Goal: Task Accomplishment & Management: Complete application form

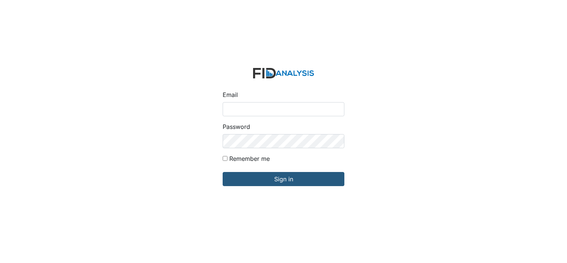
type input "[EMAIL_ADDRESS][DOMAIN_NAME]"
click at [282, 187] on form "Email cweathers@lifeincorporated.com Password Remember me Sign in" at bounding box center [284, 131] width 134 height 139
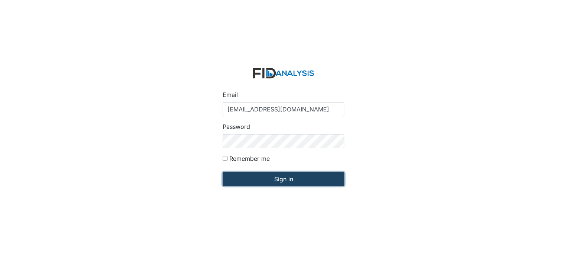
click at [289, 180] on input "Sign in" at bounding box center [284, 179] width 122 height 14
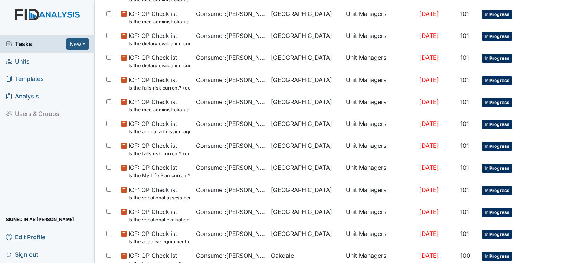
scroll to position [490, 0]
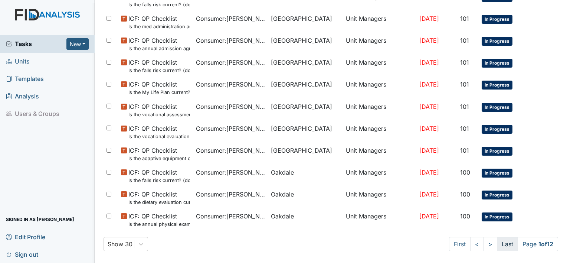
click at [499, 242] on link "Last" at bounding box center [507, 244] width 21 height 14
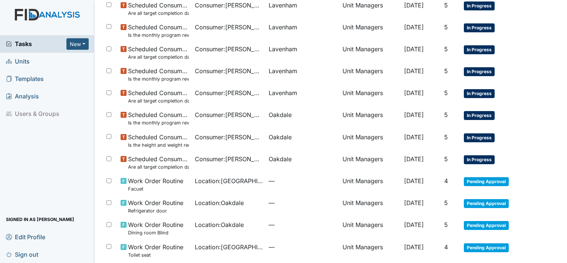
scroll to position [336, 0]
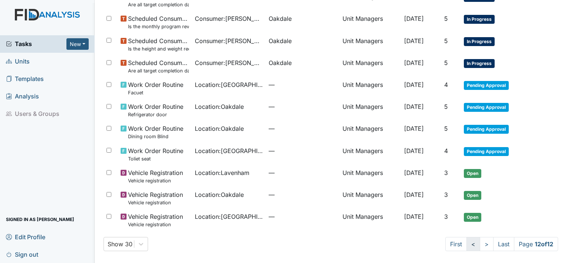
click at [470, 246] on link "<" at bounding box center [473, 244] width 14 height 14
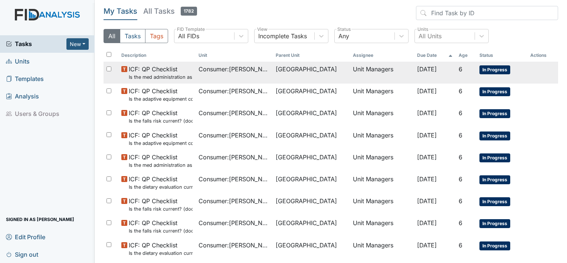
click at [417, 66] on span "[DATE]" at bounding box center [427, 68] width 20 height 7
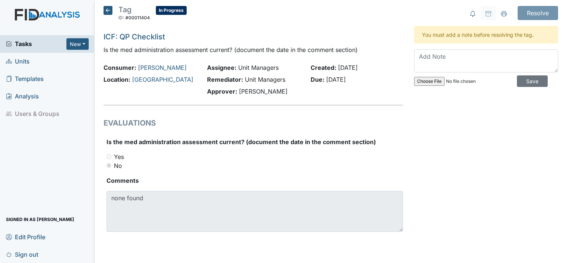
click at [111, 11] on icon at bounding box center [108, 10] width 9 height 9
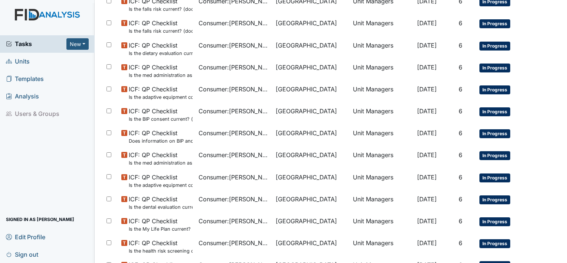
scroll to position [200, 0]
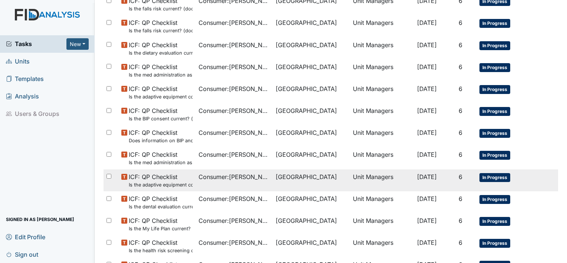
click at [200, 175] on span "Consumer : VanSalisbury, Kaylee" at bounding box center [233, 176] width 71 height 9
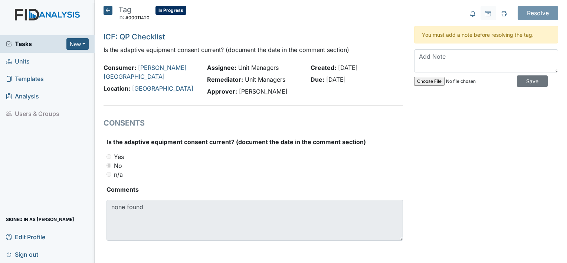
click at [108, 11] on icon at bounding box center [108, 10] width 9 height 9
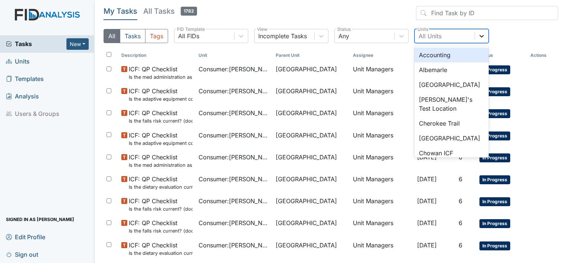
click at [478, 35] on icon at bounding box center [481, 35] width 7 height 7
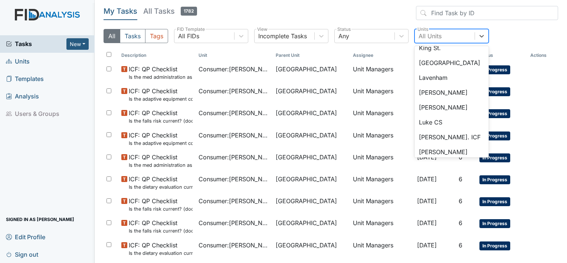
scroll to position [373, 0]
click at [451, 71] on div "Lavenham" at bounding box center [451, 76] width 74 height 15
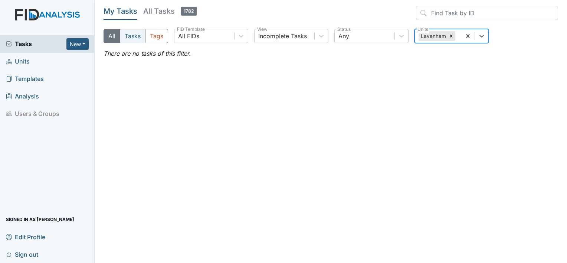
click at [134, 35] on button "Tasks" at bounding box center [133, 36] width 26 height 14
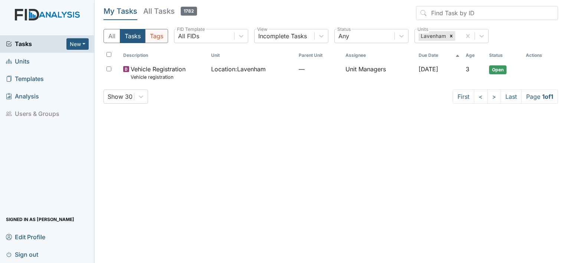
click at [158, 37] on button "Tags" at bounding box center [156, 36] width 23 height 14
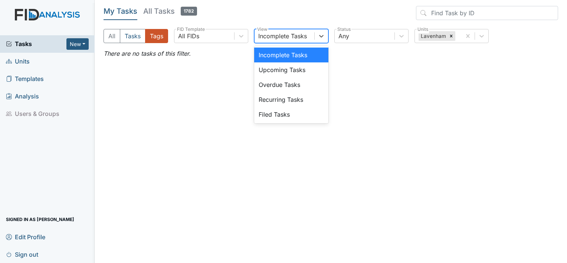
click at [277, 36] on div "Incomplete Tasks" at bounding box center [282, 36] width 49 height 9
click at [276, 74] on div "Upcoming Tasks" at bounding box center [291, 69] width 74 height 15
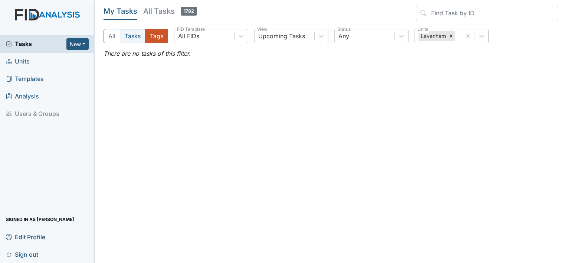
click at [129, 35] on button "Tasks" at bounding box center [133, 36] width 26 height 14
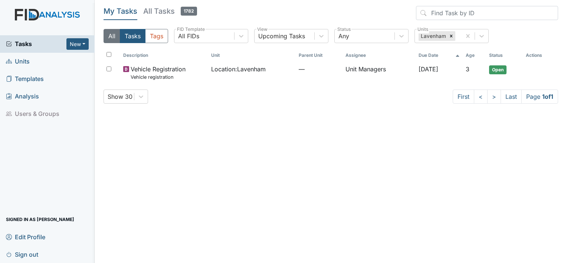
click at [112, 35] on button "All" at bounding box center [112, 36] width 17 height 14
click at [116, 34] on button "All" at bounding box center [112, 36] width 17 height 14
click at [451, 34] on icon at bounding box center [451, 35] width 5 height 5
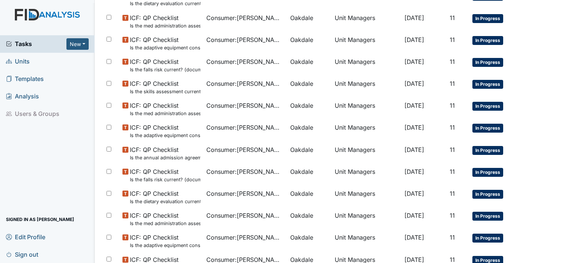
scroll to position [229, 0]
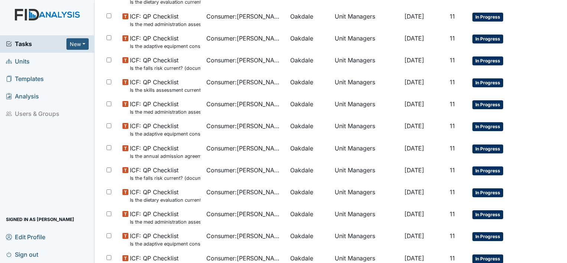
click at [29, 62] on span "Units" at bounding box center [18, 62] width 24 height 12
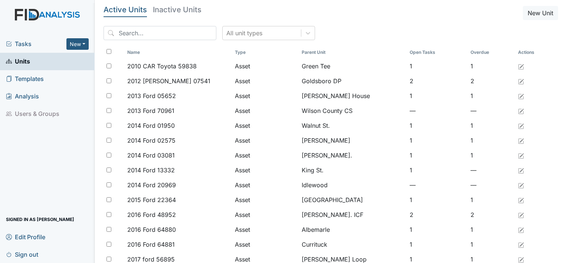
click at [36, 46] on span "Tasks" at bounding box center [36, 43] width 60 height 9
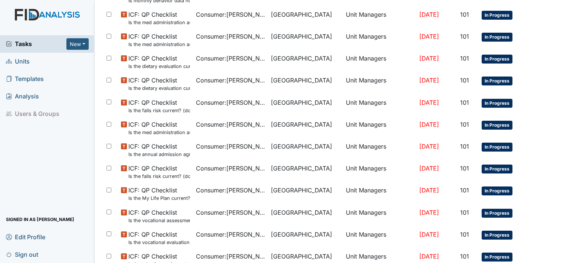
scroll to position [490, 0]
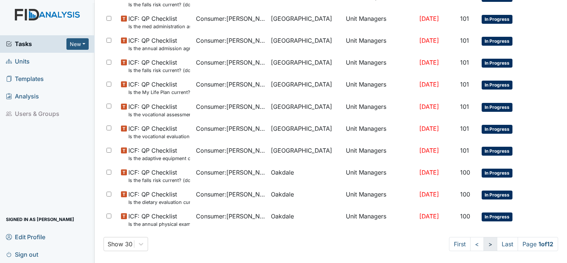
click at [483, 245] on link ">" at bounding box center [490, 244] width 14 height 14
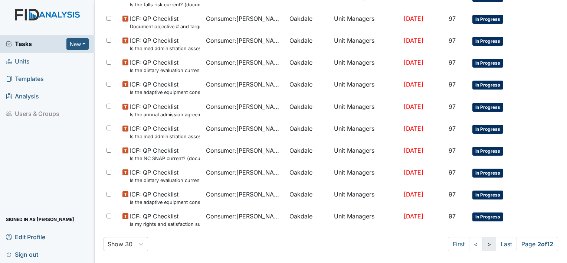
click at [483, 245] on link ">" at bounding box center [489, 244] width 14 height 14
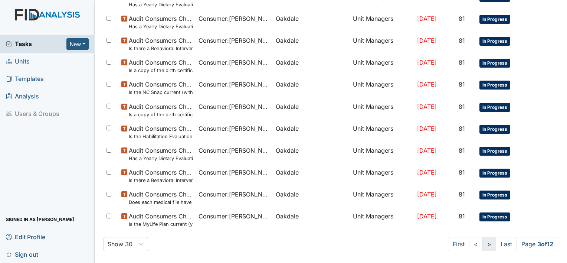
click at [483, 245] on link ">" at bounding box center [489, 244] width 14 height 14
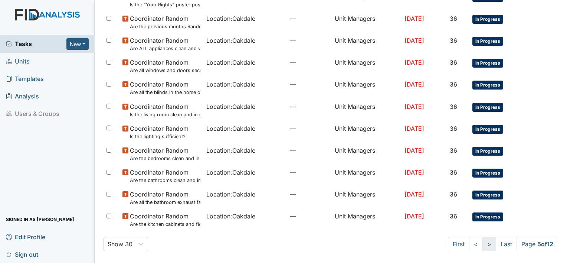
click at [483, 245] on link ">" at bounding box center [489, 244] width 14 height 14
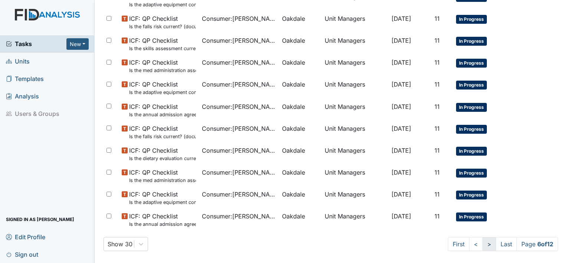
click at [483, 245] on link ">" at bounding box center [489, 244] width 14 height 14
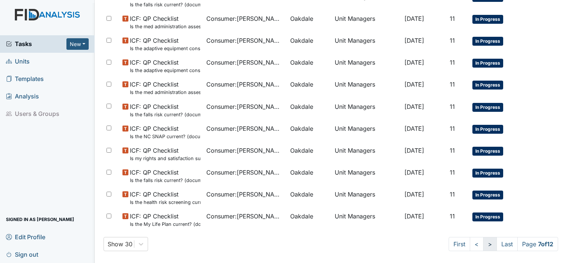
click at [483, 245] on link ">" at bounding box center [490, 244] width 14 height 14
click at [483, 245] on link ">" at bounding box center [489, 244] width 14 height 14
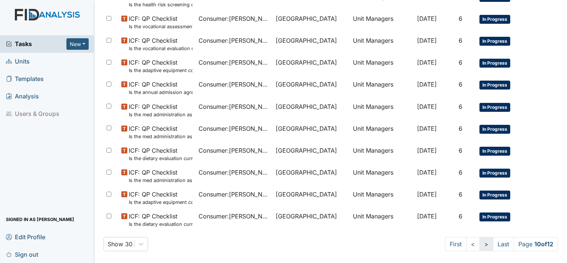
click at [483, 245] on link ">" at bounding box center [486, 244] width 14 height 14
click at [483, 245] on link ">" at bounding box center [488, 244] width 14 height 14
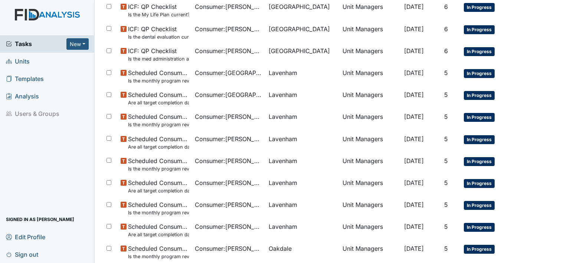
scroll to position [106, 0]
click at [24, 56] on span "Units" at bounding box center [18, 62] width 24 height 12
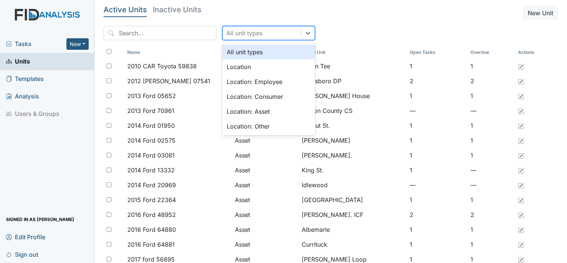
click at [226, 36] on div "All unit types" at bounding box center [244, 33] width 36 height 9
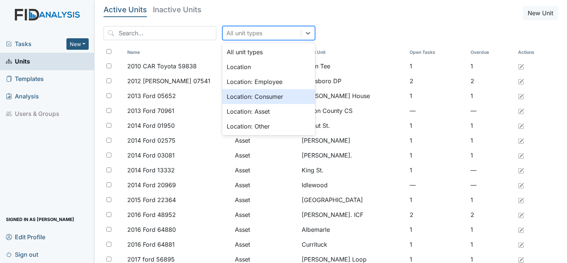
click at [227, 92] on div "Location: Consumer" at bounding box center [268, 96] width 93 height 15
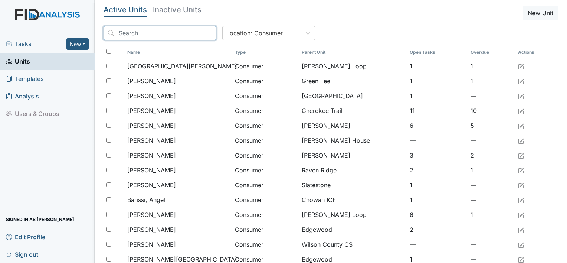
click at [168, 27] on input "search" at bounding box center [160, 33] width 113 height 14
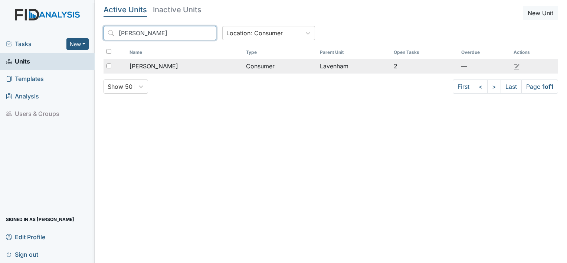
type input "nora"
click at [166, 61] on td "Gibbs, Nora" at bounding box center [185, 66] width 116 height 15
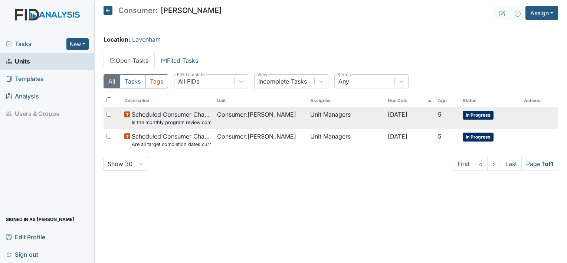
click at [203, 120] on small "Is the monthly program review completed by the 15th of the previous month?" at bounding box center [171, 122] width 79 height 7
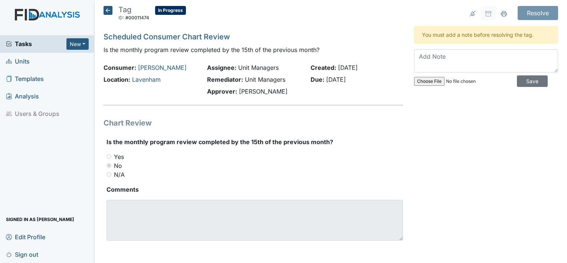
click at [107, 6] on icon at bounding box center [108, 10] width 9 height 9
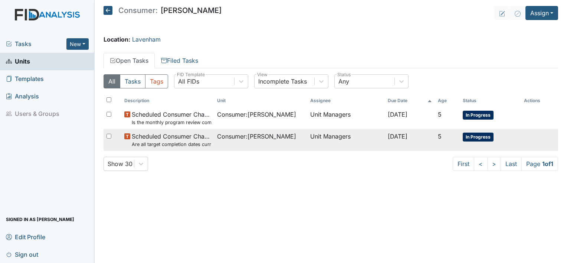
click at [157, 136] on span "Scheduled Consumer Chart Review Are all target completion dates current (not ex…" at bounding box center [171, 140] width 79 height 16
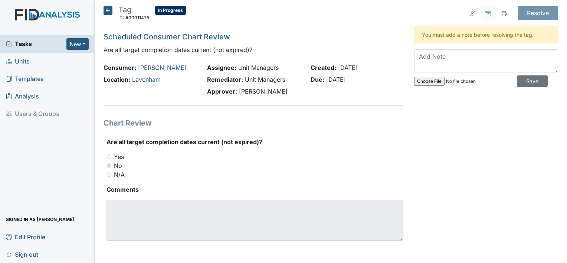
click at [110, 11] on icon at bounding box center [108, 10] width 9 height 9
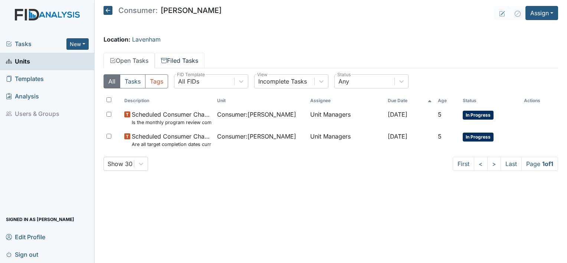
click at [180, 65] on link "Filed Tasks" at bounding box center [180, 61] width 50 height 16
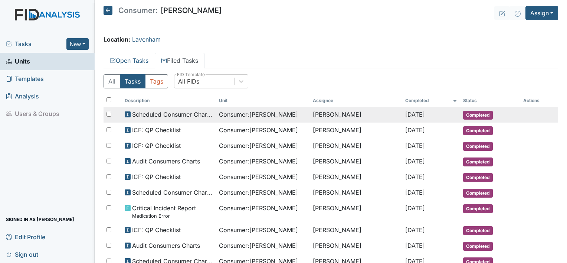
click at [168, 111] on span "Scheduled Consumer Chart Review" at bounding box center [172, 114] width 81 height 9
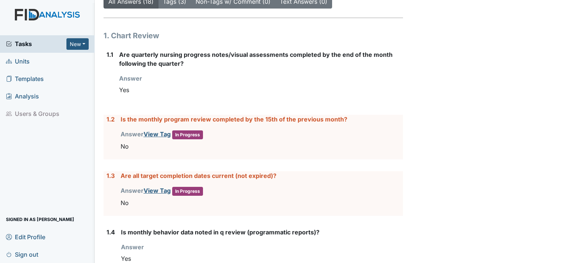
scroll to position [102, 0]
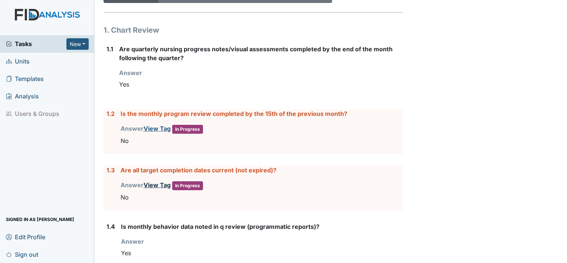
click at [151, 187] on div "Answer View Tag In Progress You must select one of the below options. No" at bounding box center [262, 192] width 282 height 24
click at [160, 182] on link "View Tag" at bounding box center [157, 184] width 27 height 7
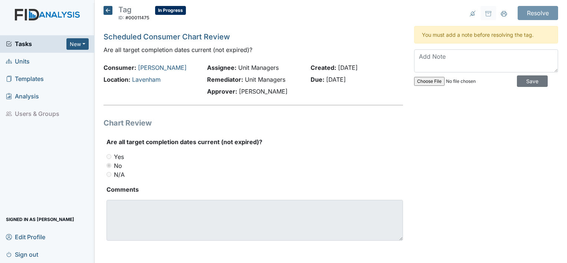
click at [108, 12] on icon at bounding box center [108, 10] width 9 height 9
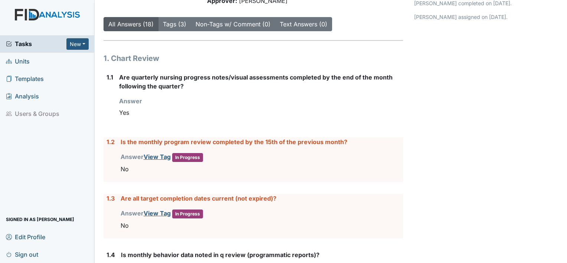
scroll to position [77, 0]
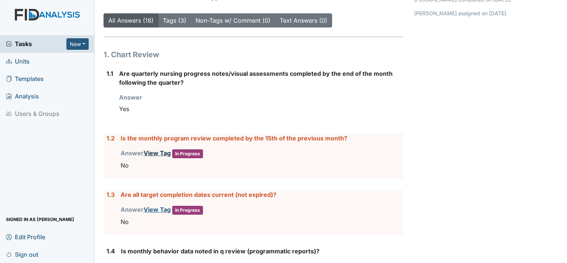
click at [159, 151] on link "View Tag" at bounding box center [157, 152] width 27 height 7
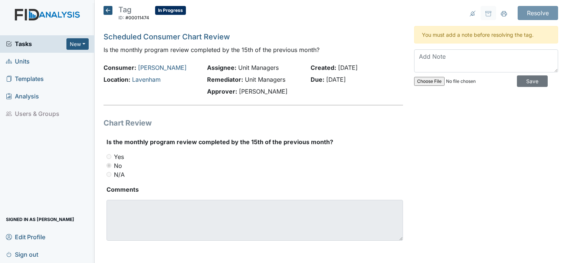
click at [109, 10] on icon at bounding box center [108, 10] width 9 height 9
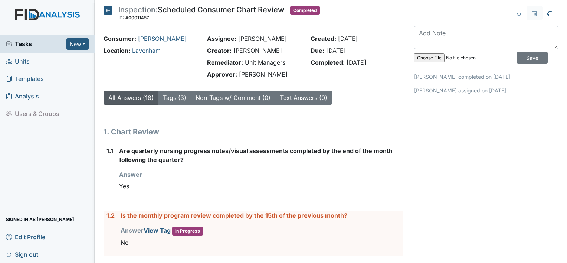
click at [109, 10] on icon at bounding box center [108, 10] width 9 height 9
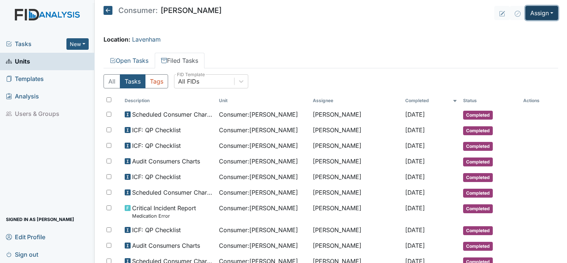
click at [534, 13] on button "Assign" at bounding box center [541, 13] width 33 height 14
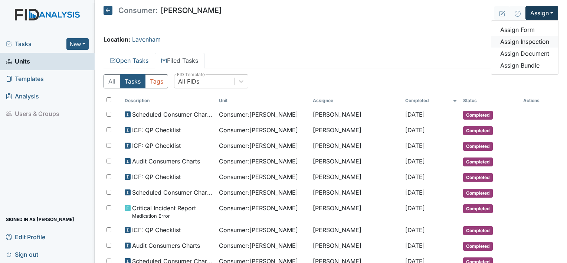
click at [506, 42] on link "Assign Inspection" at bounding box center [524, 42] width 67 height 12
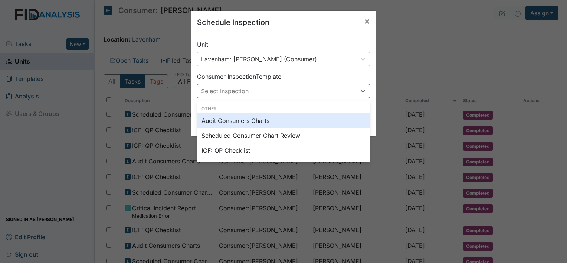
click at [322, 91] on div "Select Inspection" at bounding box center [276, 90] width 158 height 13
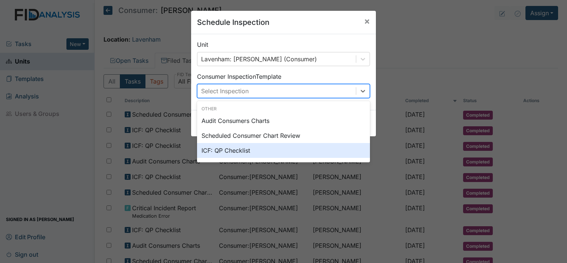
click at [294, 145] on div "ICF: QP Checklist" at bounding box center [283, 150] width 173 height 15
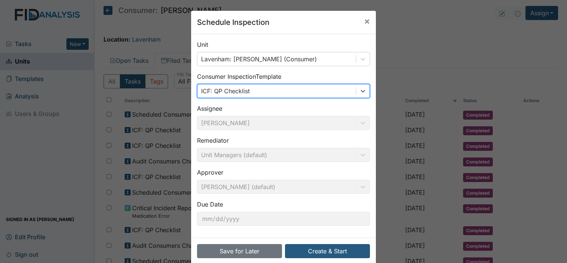
scroll to position [12, 0]
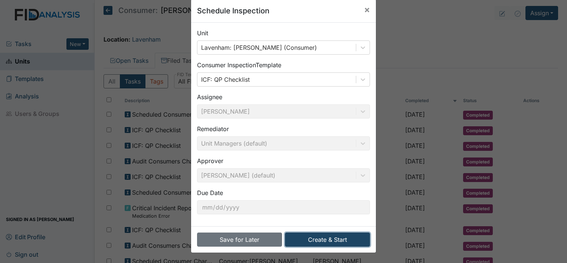
click at [291, 241] on button "Create & Start" at bounding box center [327, 239] width 85 height 14
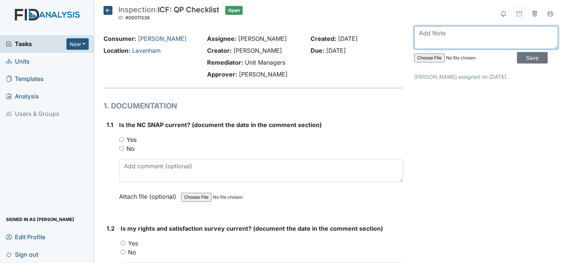
click at [440, 39] on textarea at bounding box center [486, 37] width 144 height 23
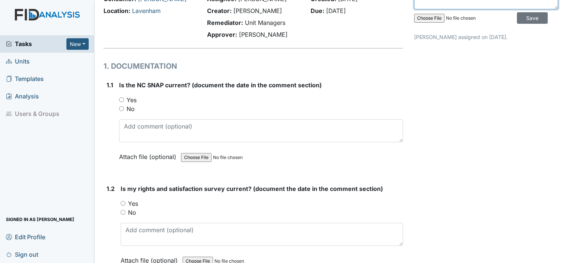
scroll to position [46, 0]
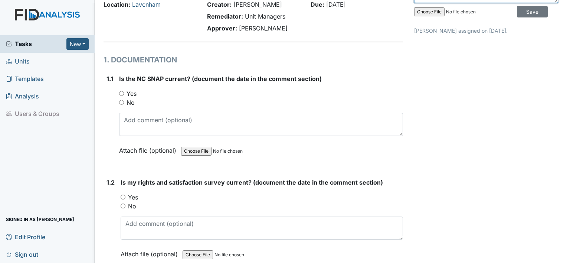
type textarea "July 2025"
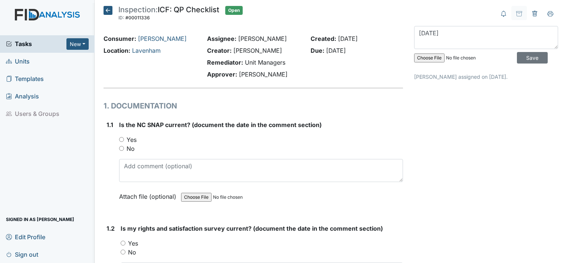
click at [121, 138] on input "Yes" at bounding box center [121, 139] width 5 height 5
radio input "true"
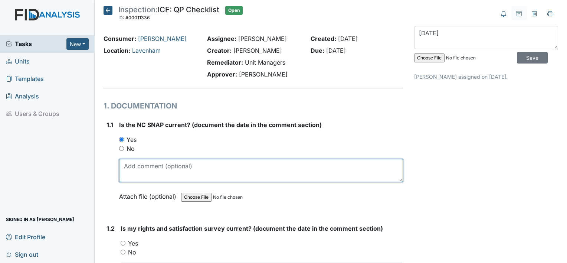
click at [129, 163] on textarea at bounding box center [261, 170] width 284 height 23
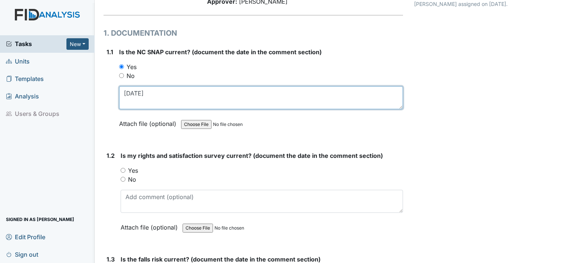
scroll to position [74, 0]
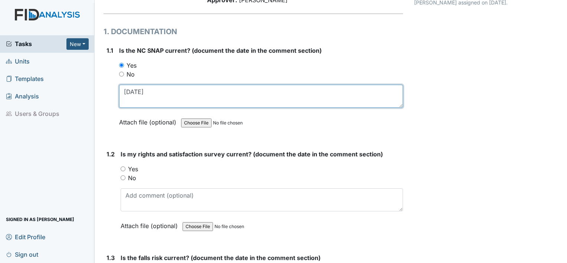
type textarea "[DATE]"
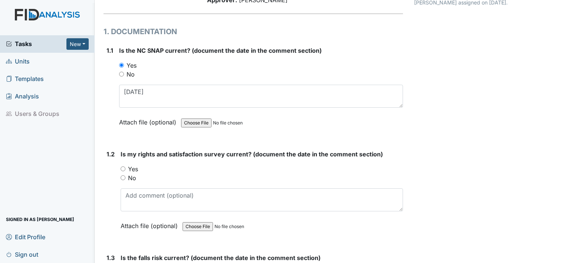
click at [129, 163] on div "Is my rights and satisfaction survey current? (document the date in the comment…" at bounding box center [262, 193] width 282 height 86
click at [132, 169] on label "Yes" at bounding box center [133, 168] width 10 height 9
click at [125, 169] on input "Yes" at bounding box center [123, 168] width 5 height 5
radio input "true"
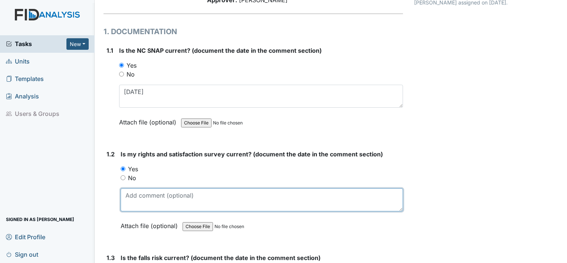
click at [132, 198] on textarea at bounding box center [262, 199] width 282 height 23
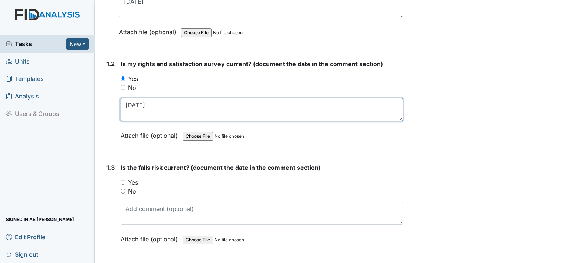
scroll to position [165, 0]
type textarea "[DATE]"
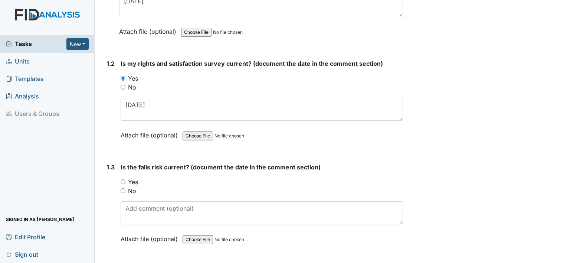
click at [134, 178] on label "Yes" at bounding box center [133, 181] width 10 height 9
click at [125, 179] on input "Yes" at bounding box center [123, 181] width 5 height 5
radio input "true"
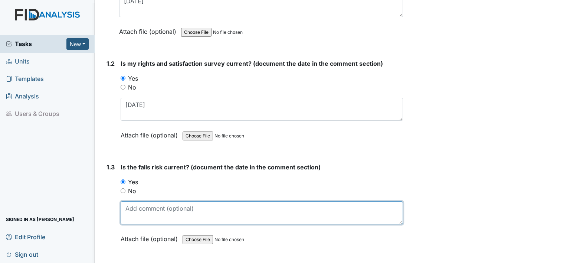
click at [134, 205] on textarea at bounding box center [262, 212] width 282 height 23
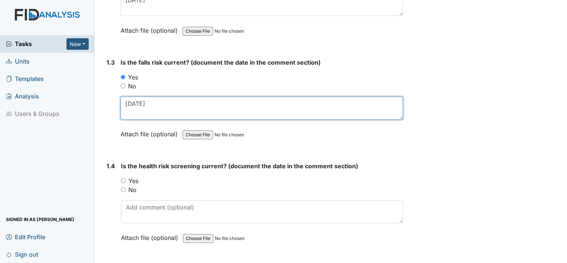
scroll to position [272, 0]
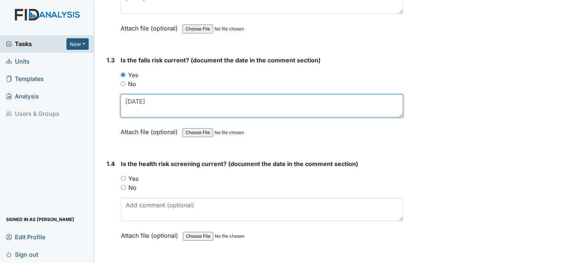
type textarea "[DATE]"
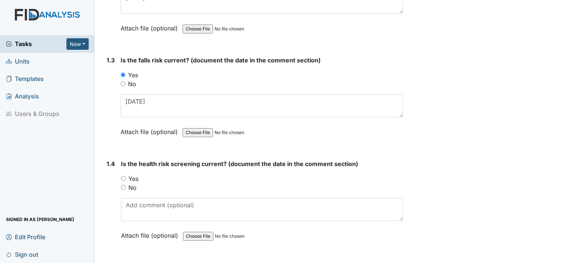
click at [137, 178] on label "Yes" at bounding box center [133, 178] width 10 height 9
click at [126, 178] on input "Yes" at bounding box center [123, 178] width 5 height 5
radio input "true"
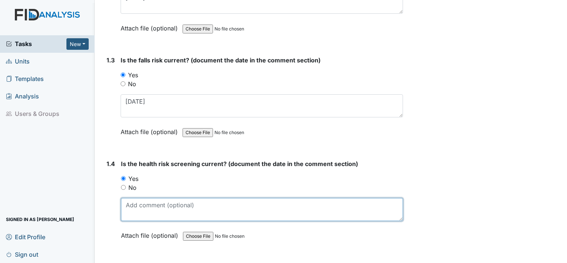
click at [134, 206] on textarea at bounding box center [262, 209] width 282 height 23
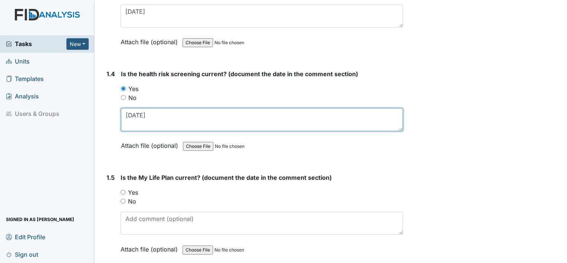
scroll to position [364, 0]
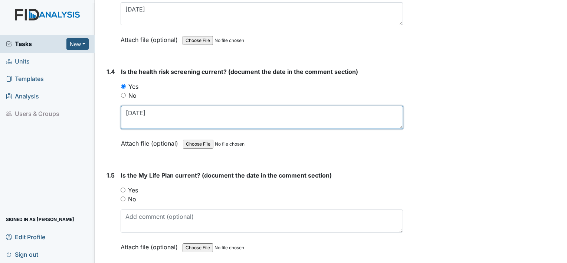
type textarea "[DATE]"
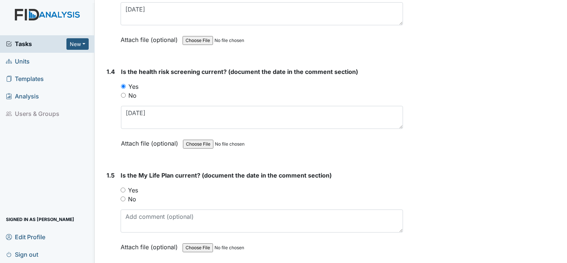
click at [137, 187] on label "Yes" at bounding box center [133, 189] width 10 height 9
click at [125, 187] on input "Yes" at bounding box center [123, 189] width 5 height 5
radio input "true"
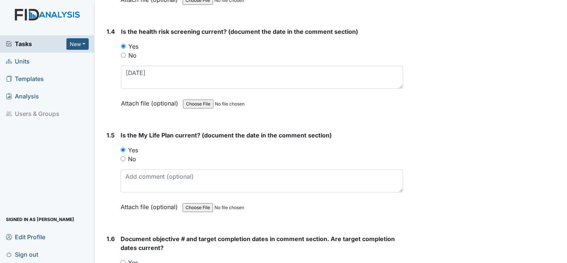
scroll to position [404, 0]
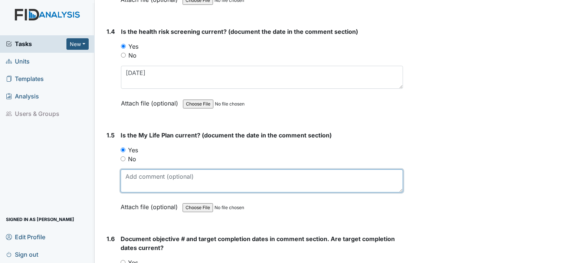
click at [137, 187] on textarea at bounding box center [262, 180] width 282 height 23
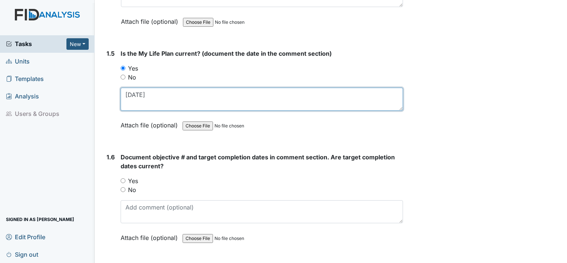
scroll to position [485, 0]
type textarea "[DATE]"
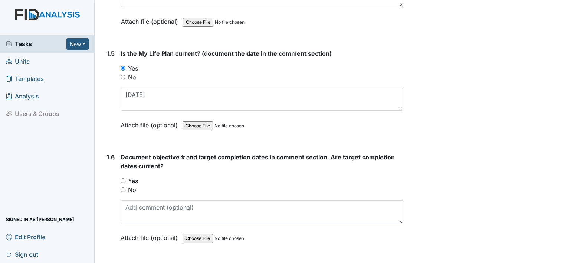
click at [135, 178] on label "Yes" at bounding box center [133, 180] width 10 height 9
click at [125, 178] on input "Yes" at bounding box center [123, 180] width 5 height 5
radio input "true"
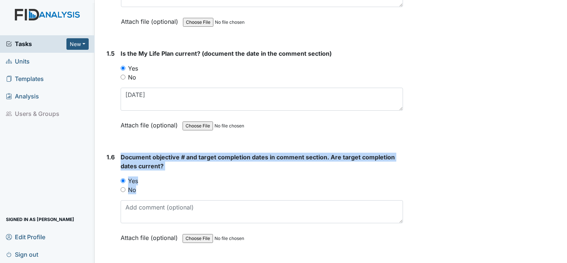
drag, startPoint x: 112, startPoint y: 231, endPoint x: 153, endPoint y: 201, distance: 50.4
click at [153, 201] on div "1.6 Document objective # and target completion dates in comment section. Are ta…" at bounding box center [253, 202] width 299 height 101
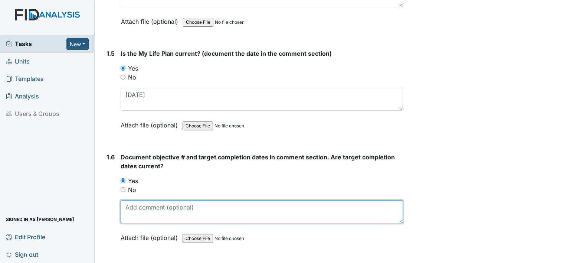
click at [152, 201] on textarea at bounding box center [262, 211] width 282 height 23
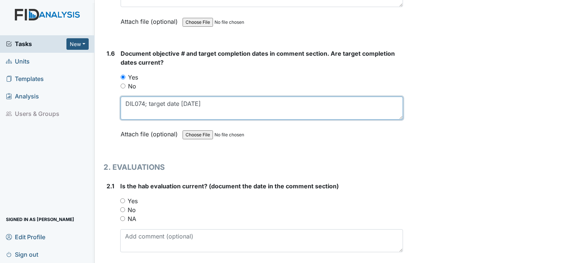
scroll to position [608, 0]
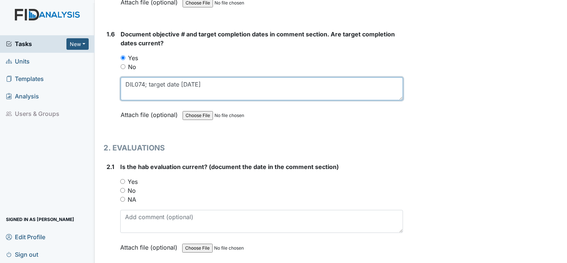
type textarea "DIL074; target date [DATE]"
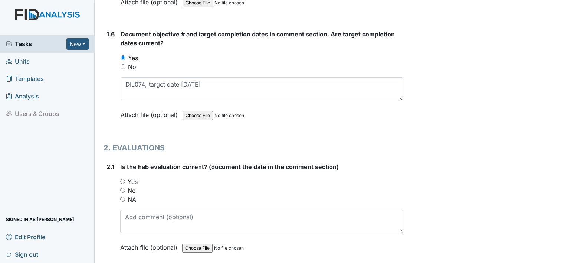
click at [135, 177] on label "Yes" at bounding box center [133, 181] width 10 height 9
click at [125, 179] on input "Yes" at bounding box center [122, 181] width 5 height 5
radio input "true"
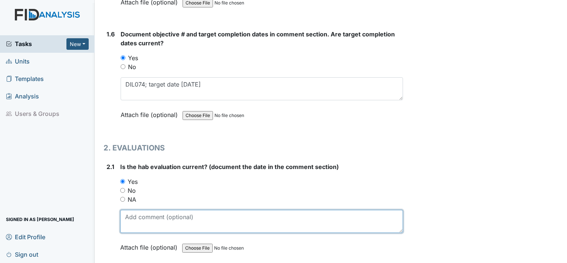
click at [141, 214] on textarea at bounding box center [261, 221] width 283 height 23
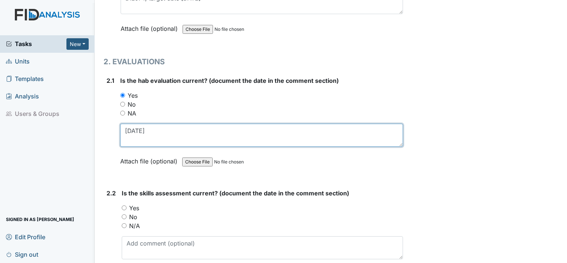
scroll to position [696, 0]
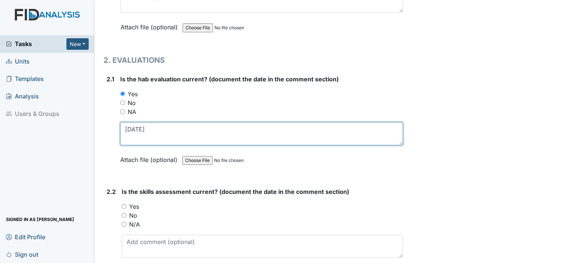
click at [139, 127] on textarea "[DATE]" at bounding box center [261, 133] width 283 height 23
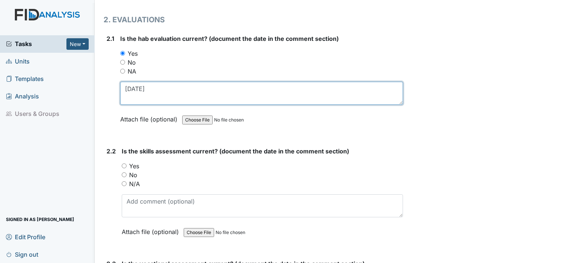
scroll to position [737, 0]
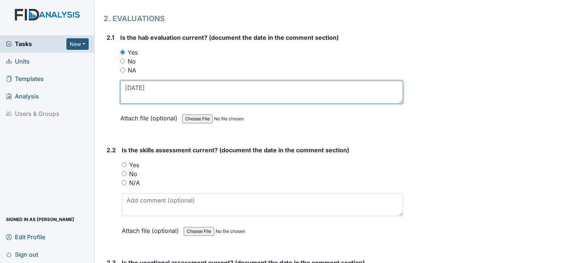
type textarea "[DATE]"
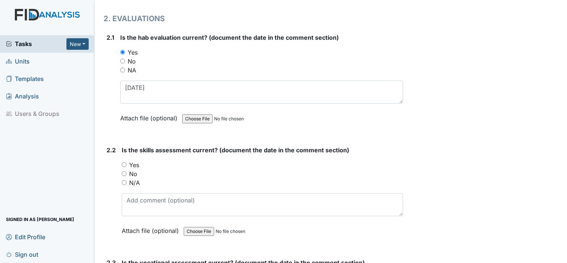
click at [134, 164] on label "Yes" at bounding box center [134, 164] width 10 height 9
click at [127, 164] on input "Yes" at bounding box center [124, 164] width 5 height 5
radio input "true"
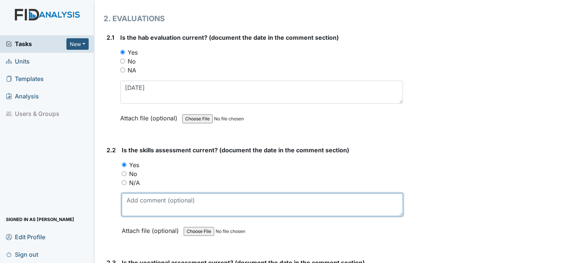
click at [138, 206] on textarea at bounding box center [262, 204] width 281 height 23
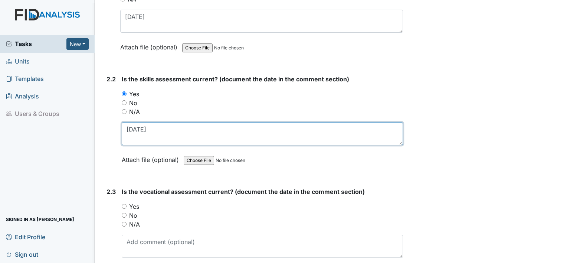
scroll to position [808, 0]
type textarea "[DATE]"
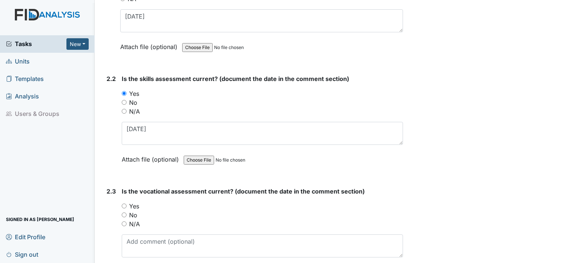
click at [138, 206] on label "Yes" at bounding box center [134, 205] width 10 height 9
click at [127, 206] on input "Yes" at bounding box center [124, 205] width 5 height 5
radio input "true"
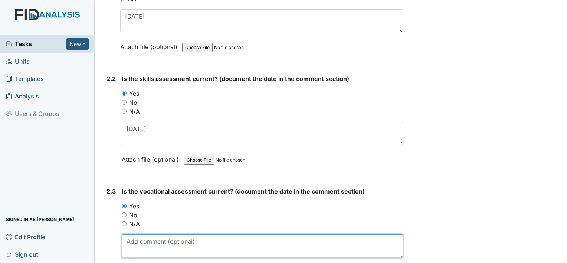
click at [150, 238] on textarea at bounding box center [262, 245] width 281 height 23
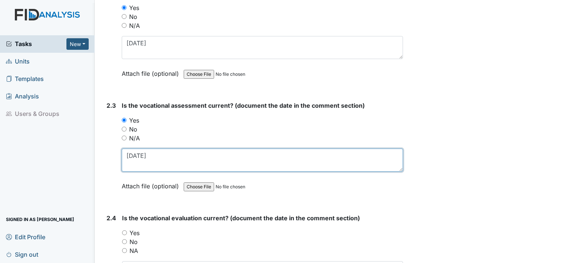
scroll to position [894, 0]
type textarea "[DATE]"
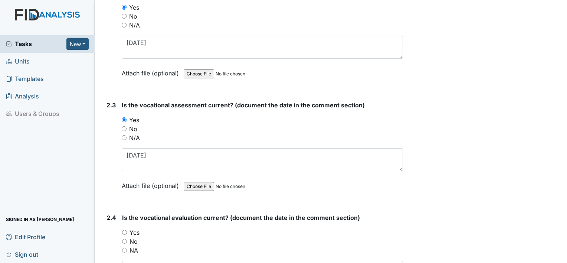
click at [134, 228] on label "Yes" at bounding box center [134, 232] width 10 height 9
click at [127, 230] on input "Yes" at bounding box center [124, 232] width 5 height 5
radio input "true"
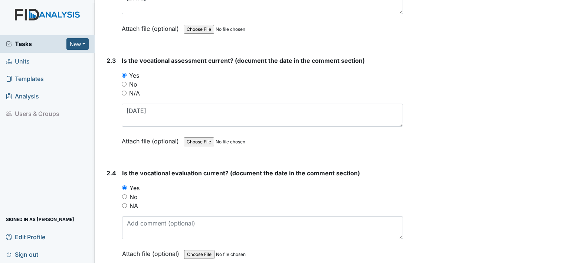
scroll to position [939, 0]
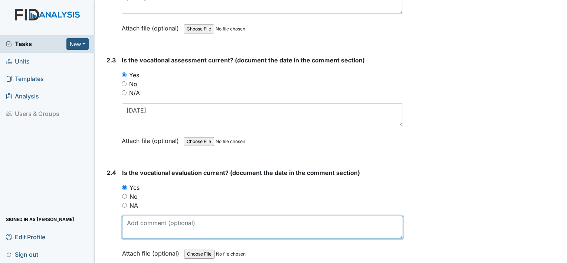
click at [134, 226] on textarea at bounding box center [262, 227] width 281 height 23
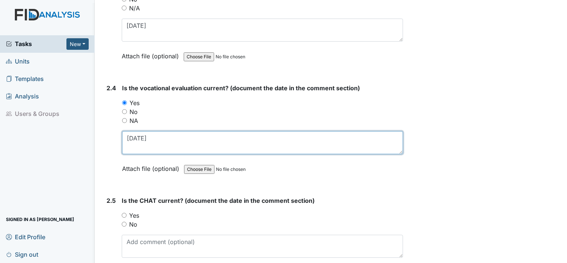
scroll to position [1024, 0]
type textarea "[DATE]"
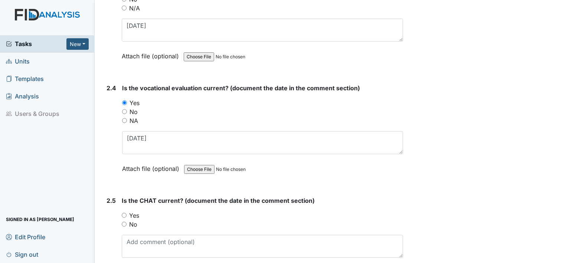
click at [132, 212] on label "Yes" at bounding box center [134, 215] width 10 height 9
click at [127, 213] on input "Yes" at bounding box center [124, 215] width 5 height 5
radio input "true"
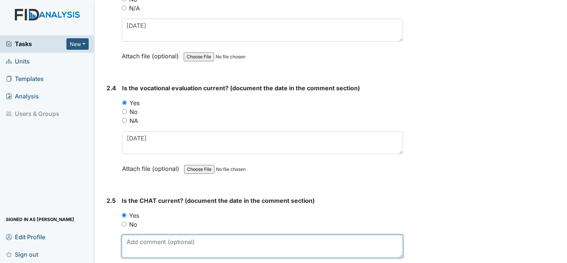
click at [136, 234] on textarea at bounding box center [262, 245] width 281 height 23
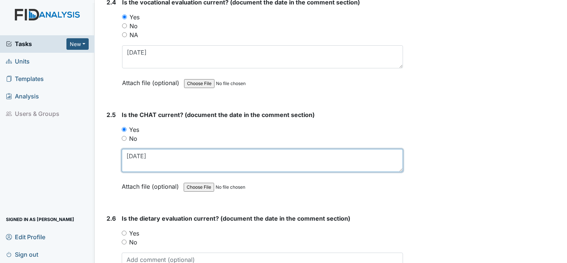
scroll to position [1111, 0]
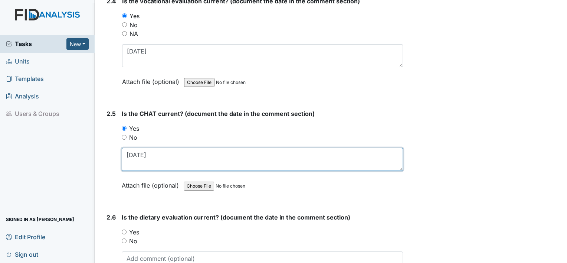
type textarea "[DATE]"
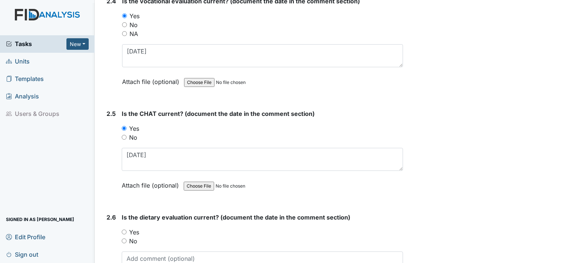
click at [136, 228] on label "Yes" at bounding box center [134, 231] width 10 height 9
click at [127, 229] on input "Yes" at bounding box center [124, 231] width 5 height 5
radio input "true"
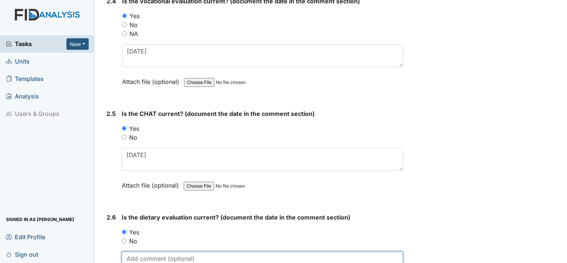
click at [156, 255] on textarea at bounding box center [262, 262] width 281 height 23
type textarea "7"
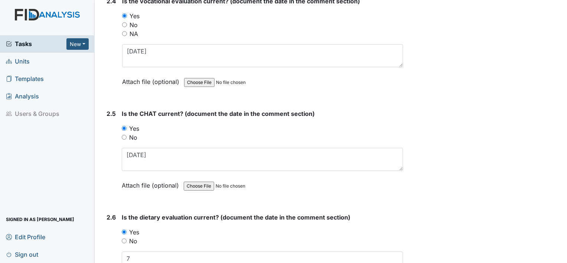
click at [127, 236] on div "No" at bounding box center [262, 240] width 281 height 9
click at [123, 238] on input "No" at bounding box center [124, 240] width 5 height 5
radio input "true"
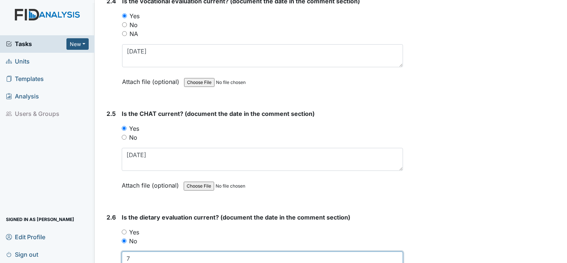
click at [132, 255] on textarea "7" at bounding box center [262, 262] width 281 height 23
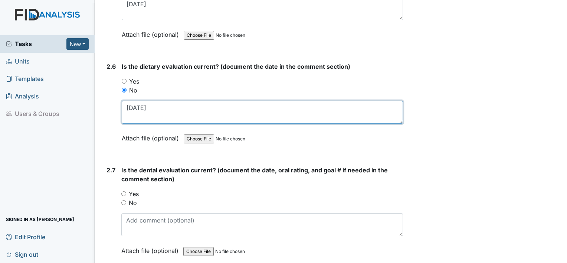
scroll to position [1263, 0]
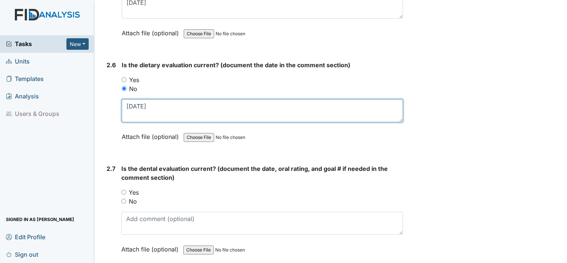
type textarea "[DATE]"
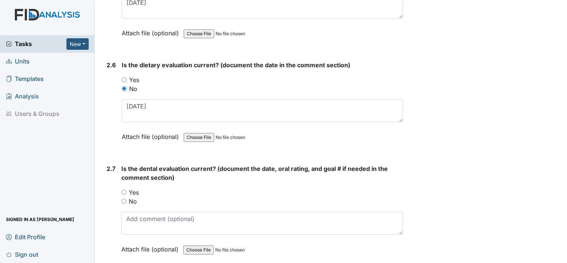
click at [139, 191] on div "Yes" at bounding box center [262, 192] width 282 height 9
click at [135, 188] on label "Yes" at bounding box center [134, 192] width 10 height 9
click at [126, 190] on input "Yes" at bounding box center [123, 192] width 5 height 5
radio input "true"
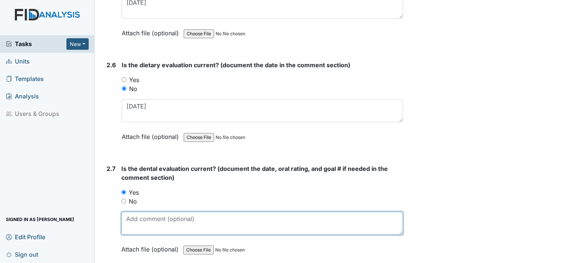
click at [136, 223] on textarea at bounding box center [262, 222] width 282 height 23
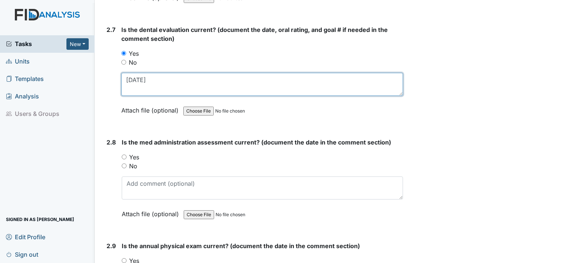
scroll to position [1403, 0]
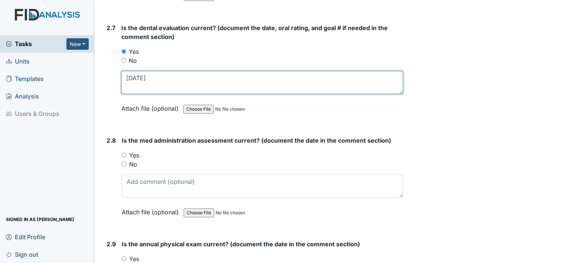
type textarea "[DATE]"
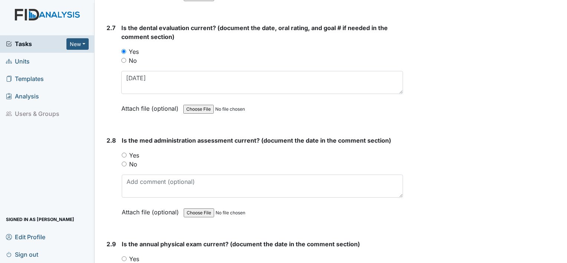
click at [136, 151] on label "Yes" at bounding box center [134, 155] width 10 height 9
click at [127, 152] on input "Yes" at bounding box center [124, 154] width 5 height 5
radio input "true"
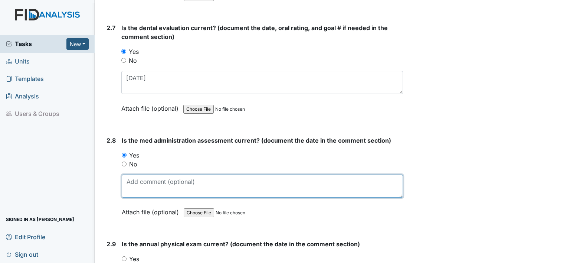
click at [141, 180] on textarea at bounding box center [262, 185] width 281 height 23
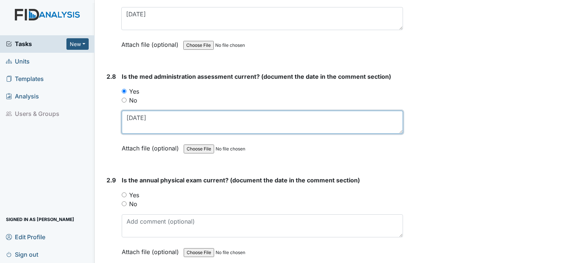
scroll to position [1505, 0]
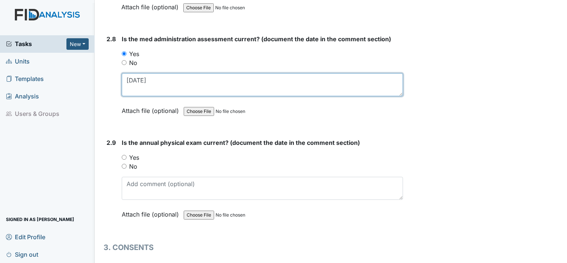
type textarea "[DATE]"
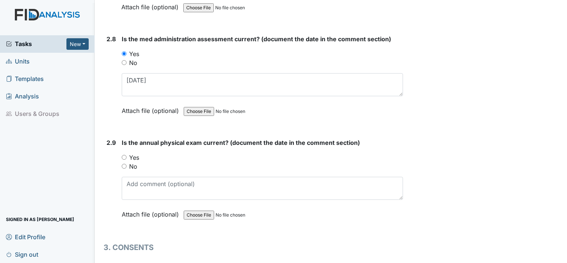
click at [137, 153] on label "Yes" at bounding box center [134, 157] width 10 height 9
click at [127, 155] on input "Yes" at bounding box center [124, 157] width 5 height 5
radio input "true"
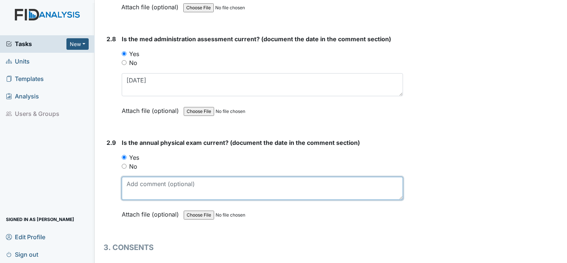
click at [134, 184] on textarea at bounding box center [262, 188] width 281 height 23
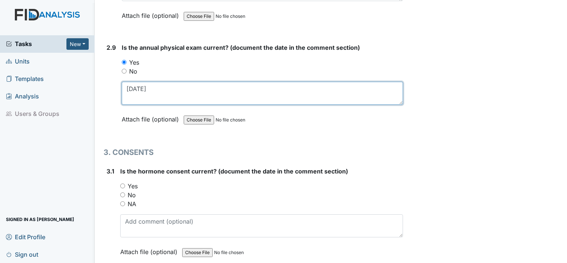
scroll to position [1600, 0]
type textarea "[DATE]"
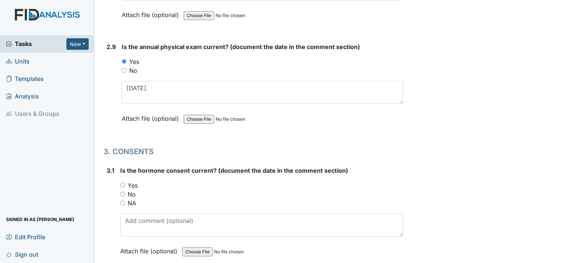
click at [128, 200] on label "NA" at bounding box center [132, 202] width 9 height 9
click at [125, 200] on input "NA" at bounding box center [122, 202] width 5 height 5
radio input "true"
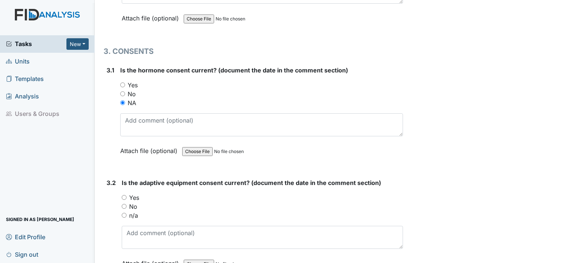
scroll to position [1701, 0]
click at [137, 211] on label "n/a" at bounding box center [133, 215] width 9 height 9
click at [127, 213] on input "n/a" at bounding box center [124, 215] width 5 height 5
radio input "true"
click at [136, 202] on label "No" at bounding box center [133, 206] width 8 height 9
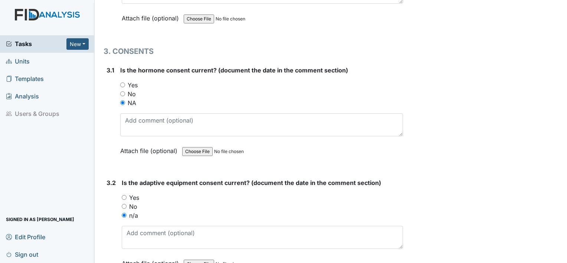
click at [127, 204] on input "No" at bounding box center [124, 206] width 5 height 5
radio input "true"
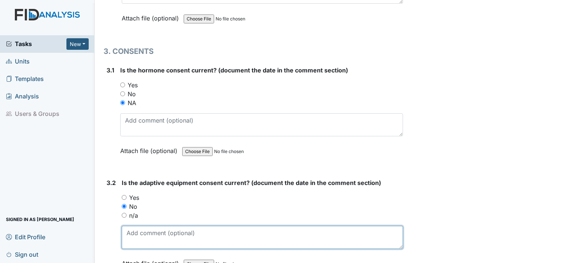
click at [139, 230] on textarea at bounding box center [262, 237] width 281 height 23
click at [139, 230] on textarea "n" at bounding box center [262, 237] width 281 height 23
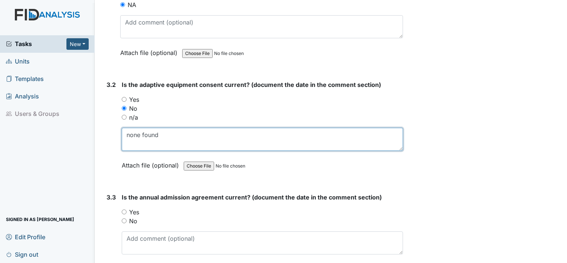
scroll to position [1800, 0]
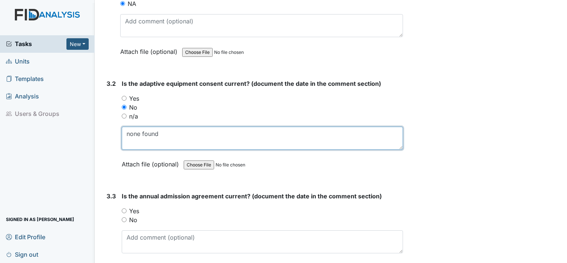
type textarea "none found"
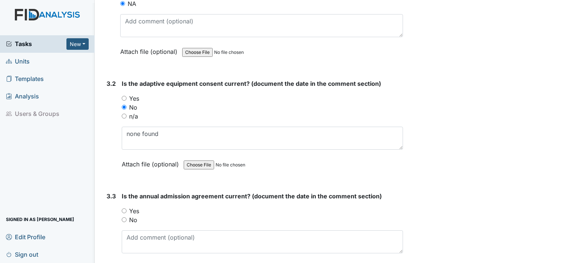
click at [136, 206] on label "Yes" at bounding box center [134, 210] width 10 height 9
click at [127, 208] on input "Yes" at bounding box center [124, 210] width 5 height 5
radio input "true"
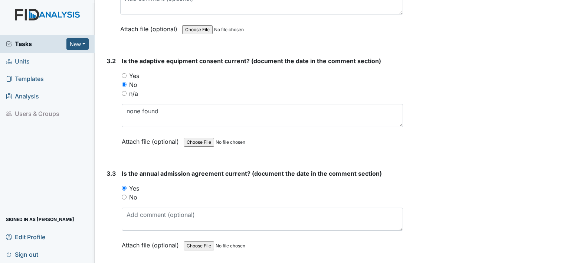
scroll to position [1825, 0]
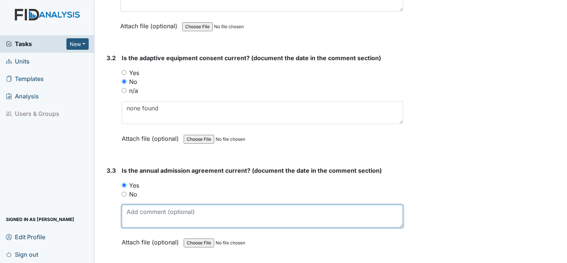
click at [136, 204] on textarea at bounding box center [262, 215] width 281 height 23
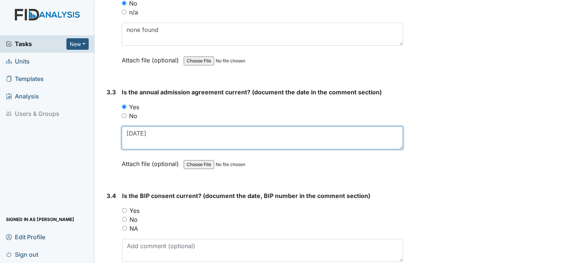
scroll to position [1908, 0]
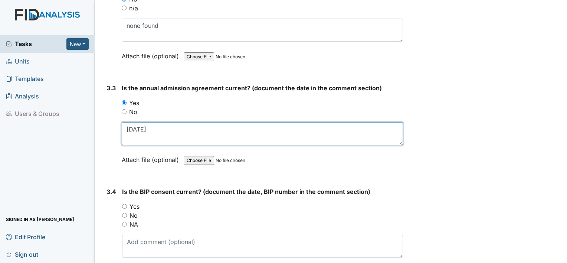
type textarea "[DATE]"
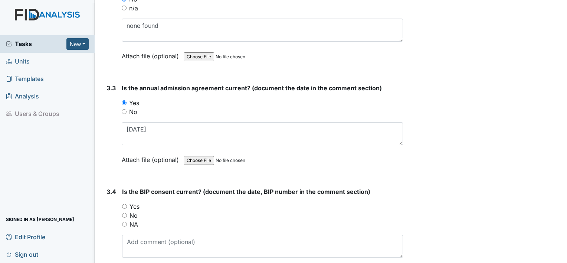
click at [136, 203] on label "Yes" at bounding box center [134, 206] width 10 height 9
click at [127, 204] on input "Yes" at bounding box center [124, 206] width 5 height 5
radio input "true"
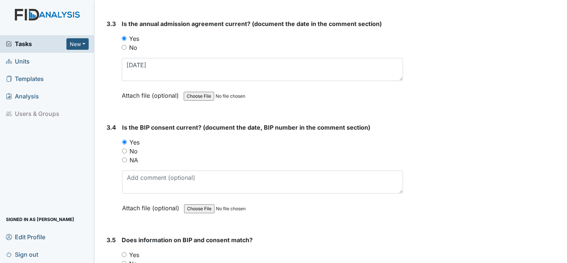
scroll to position [1972, 0]
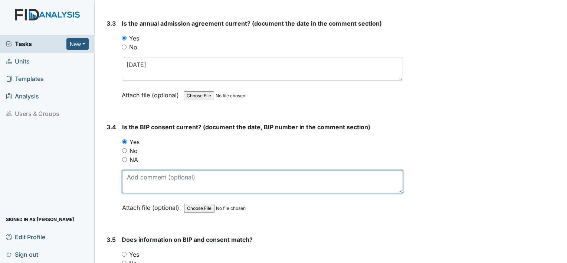
click at [181, 171] on textarea at bounding box center [262, 181] width 281 height 23
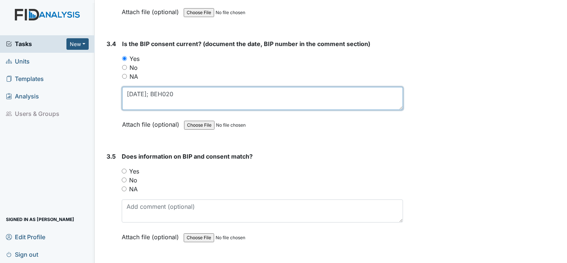
scroll to position [2061, 0]
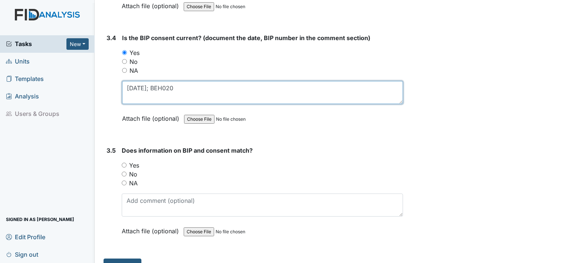
type textarea "12.12.24; BEH020"
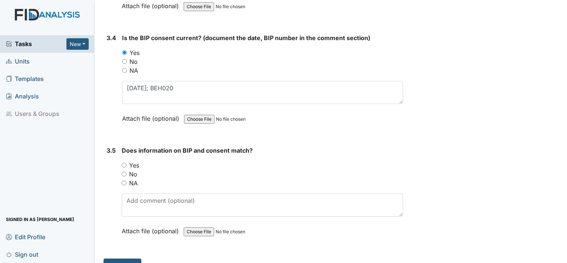
click at [131, 161] on label "Yes" at bounding box center [134, 165] width 10 height 9
click at [127, 162] on input "Yes" at bounding box center [124, 164] width 5 height 5
radio input "true"
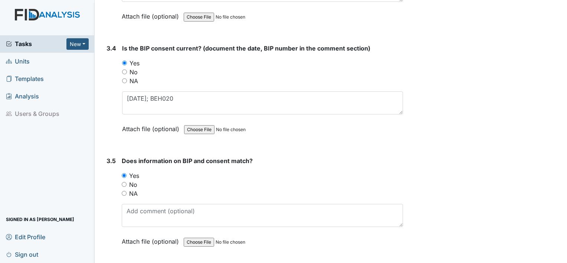
scroll to position [2069, 0]
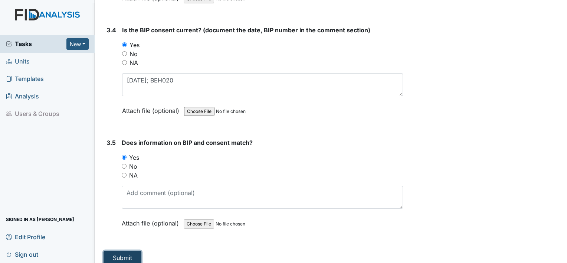
click at [134, 250] on button "Submit" at bounding box center [123, 257] width 38 height 14
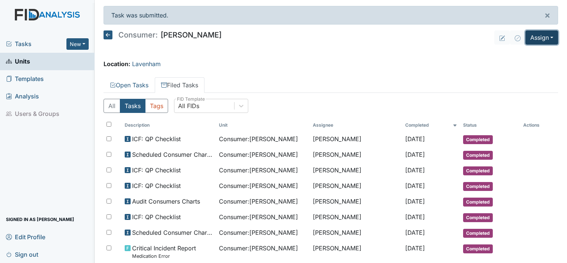
click at [539, 40] on button "Assign" at bounding box center [541, 37] width 33 height 14
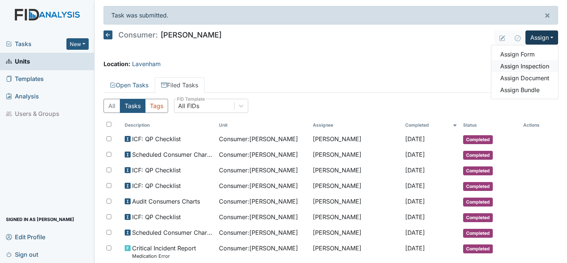
click at [515, 65] on link "Assign Inspection" at bounding box center [524, 66] width 67 height 12
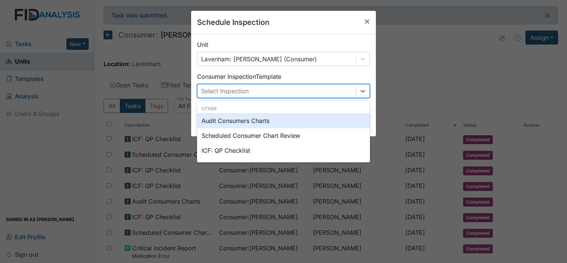
click at [319, 89] on div "Select Inspection" at bounding box center [276, 90] width 158 height 13
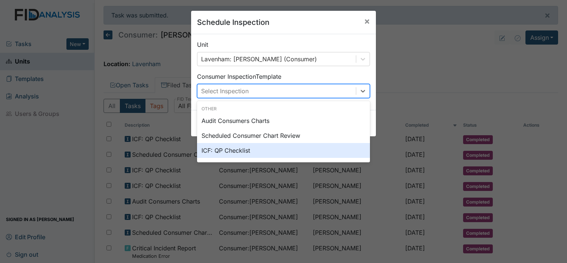
click at [293, 147] on div "ICF: QP Checklist" at bounding box center [283, 150] width 173 height 15
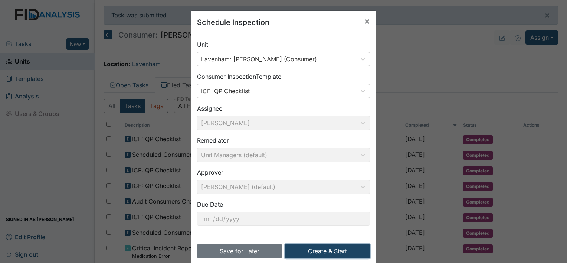
click at [304, 247] on button "Create & Start" at bounding box center [327, 251] width 85 height 14
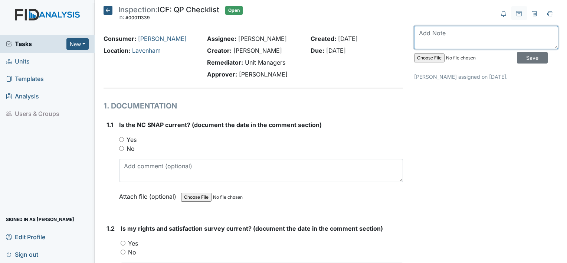
click at [428, 42] on textarea at bounding box center [486, 37] width 144 height 23
type textarea "August 2025"
click at [132, 138] on label "Yes" at bounding box center [132, 139] width 10 height 9
click at [124, 138] on input "Yes" at bounding box center [121, 139] width 5 height 5
radio input "true"
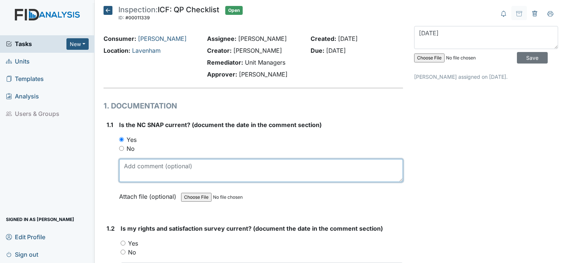
click at [137, 172] on textarea at bounding box center [261, 170] width 284 height 23
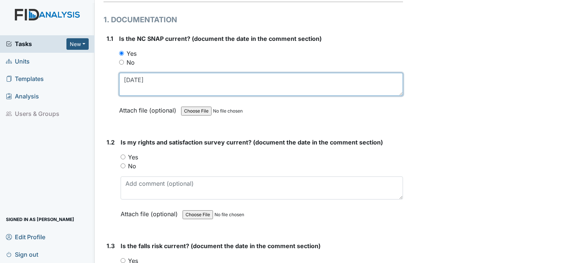
scroll to position [88, 0]
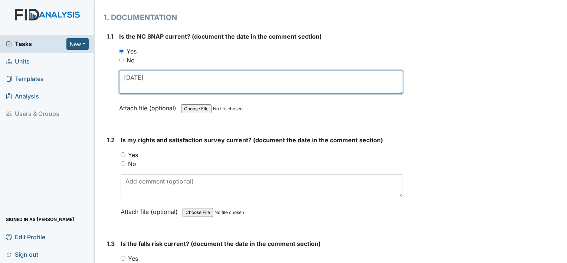
type textarea "12.12.24"
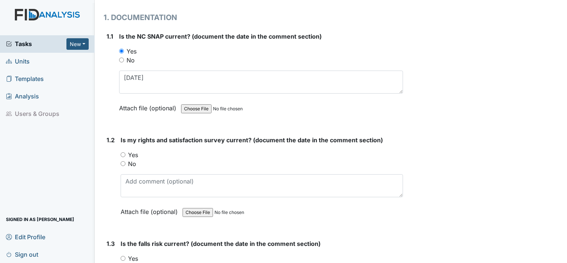
click at [132, 152] on label "Yes" at bounding box center [133, 154] width 10 height 9
click at [125, 152] on input "Yes" at bounding box center [123, 154] width 5 height 5
radio input "true"
click at [134, 197] on div "Is my rights and satisfaction survey current? (document the date in the comment…" at bounding box center [262, 178] width 282 height 86
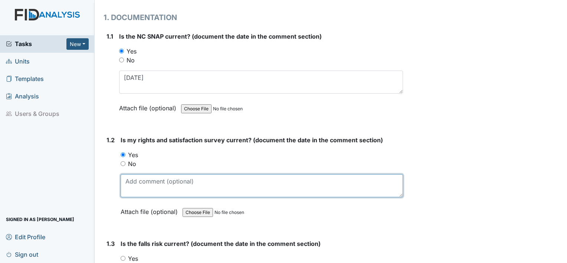
click at [134, 178] on textarea at bounding box center [262, 185] width 282 height 23
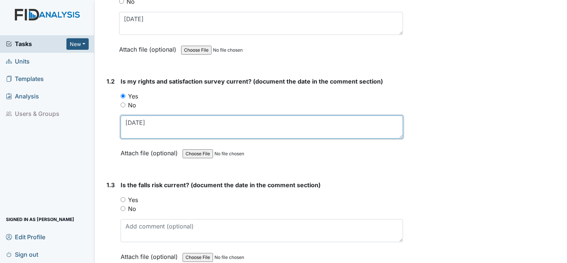
scroll to position [169, 0]
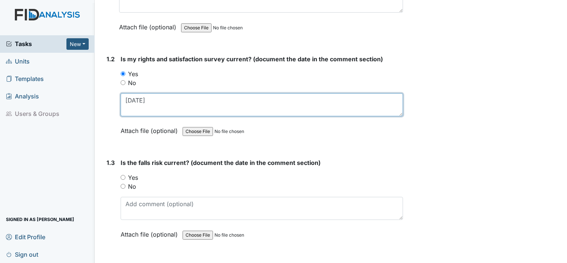
type textarea "[DATE]"
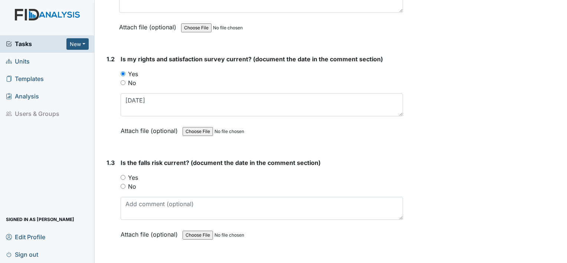
click at [133, 175] on label "Yes" at bounding box center [133, 177] width 10 height 9
click at [125, 175] on input "Yes" at bounding box center [123, 177] width 5 height 5
radio input "true"
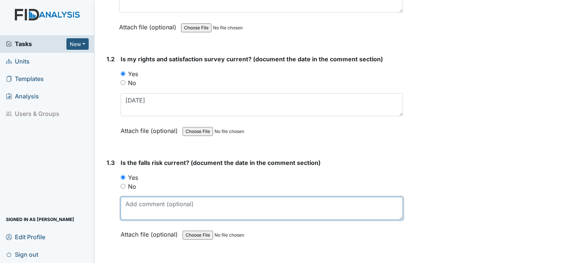
click at [134, 203] on textarea at bounding box center [262, 208] width 282 height 23
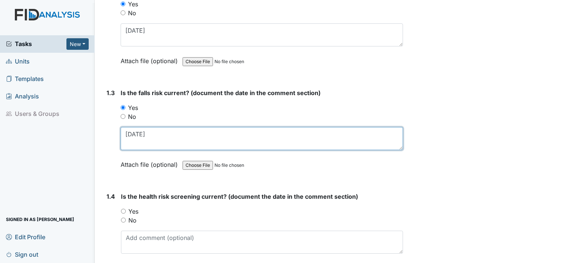
scroll to position [240, 0]
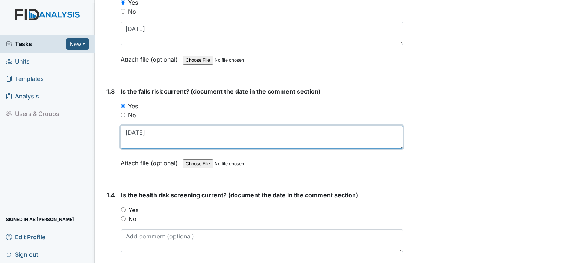
type textarea "[DATE]"
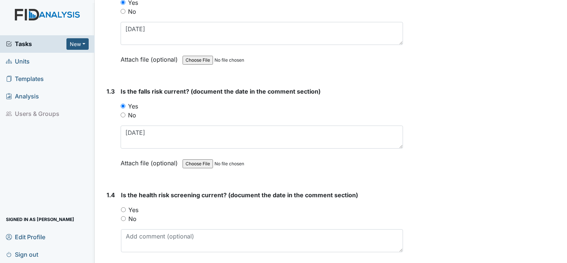
click at [132, 211] on label "Yes" at bounding box center [133, 209] width 10 height 9
click at [126, 211] on input "Yes" at bounding box center [123, 209] width 5 height 5
radio input "true"
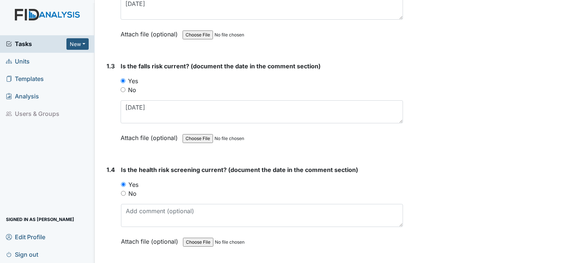
scroll to position [266, 0]
click at [187, 201] on div "Is the health risk screening current? (document the date in the comment section…" at bounding box center [262, 208] width 282 height 86
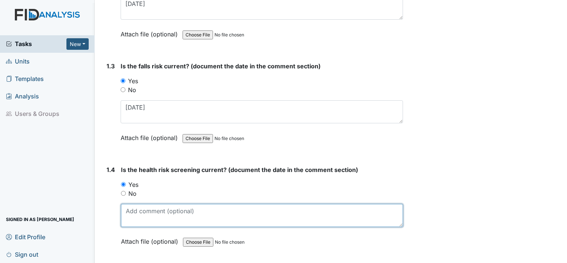
click at [185, 208] on textarea at bounding box center [262, 215] width 282 height 23
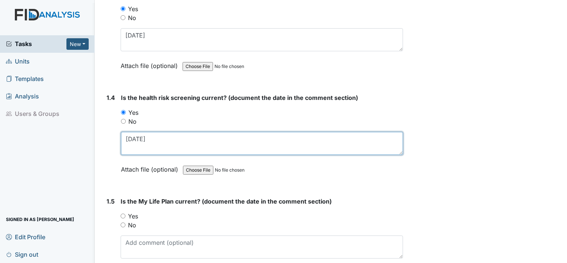
scroll to position [347, 0]
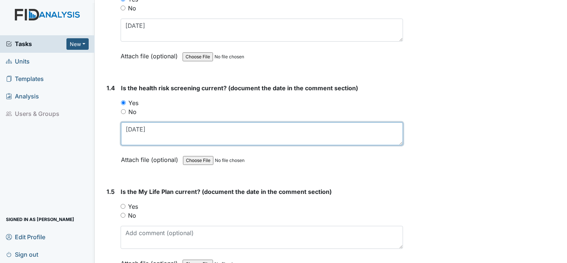
type textarea "[DATE]"
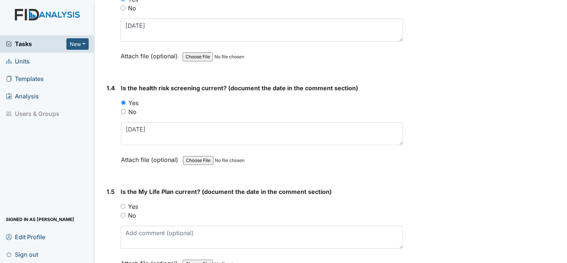
click at [134, 206] on label "Yes" at bounding box center [133, 206] width 10 height 9
click at [125, 206] on input "Yes" at bounding box center [123, 206] width 5 height 5
radio input "true"
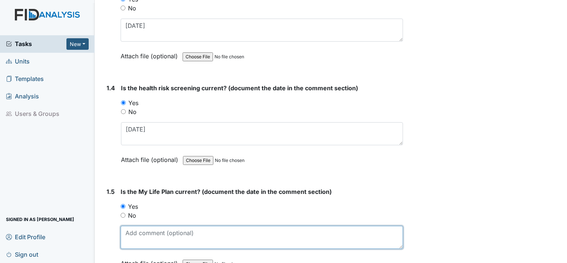
click at [138, 234] on textarea at bounding box center [262, 237] width 282 height 23
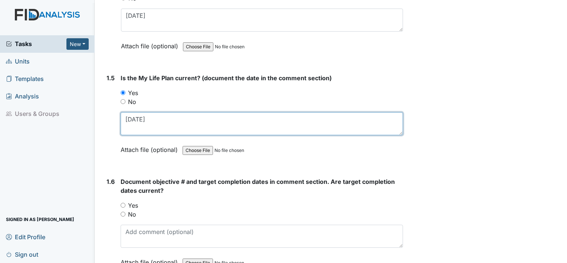
scroll to position [489, 0]
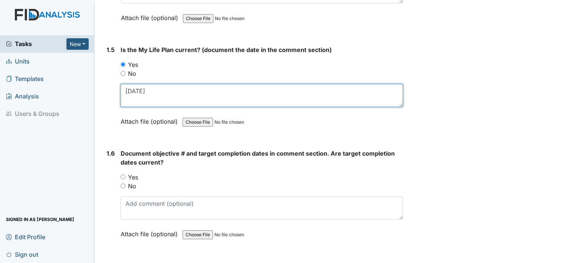
type textarea "[DATE]"
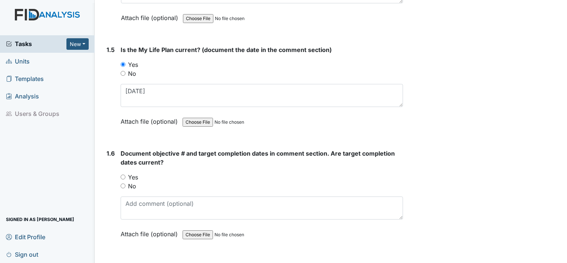
click at [136, 170] on div "Document objective # and target completion dates in comment section. Are target…" at bounding box center [262, 196] width 282 height 95
click at [136, 173] on label "Yes" at bounding box center [133, 177] width 10 height 9
click at [125, 174] on input "Yes" at bounding box center [123, 176] width 5 height 5
radio input "true"
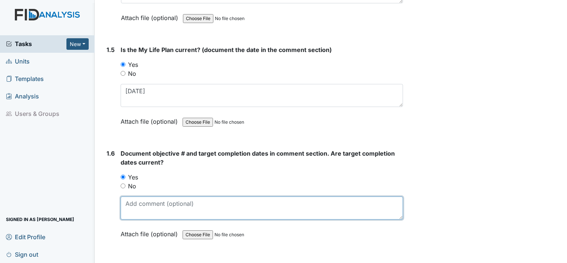
click at [136, 209] on textarea at bounding box center [262, 207] width 282 height 23
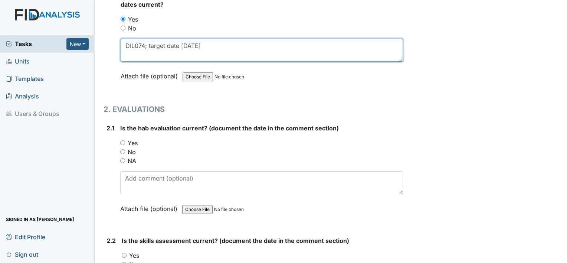
scroll to position [647, 0]
type textarea "DIL074; target date [DATE]"
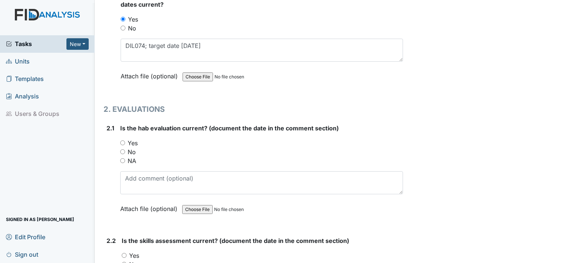
click at [137, 138] on label "Yes" at bounding box center [133, 142] width 10 height 9
click at [125, 140] on input "Yes" at bounding box center [122, 142] width 5 height 5
radio input "true"
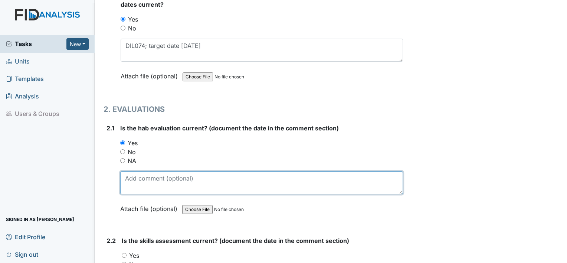
click at [134, 183] on textarea at bounding box center [261, 182] width 283 height 23
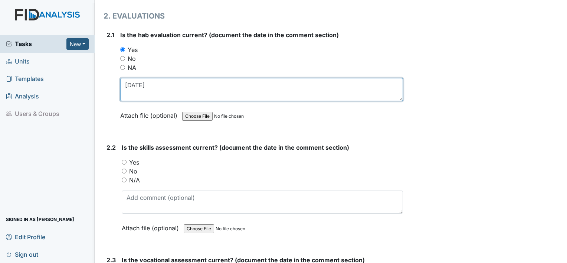
scroll to position [742, 0]
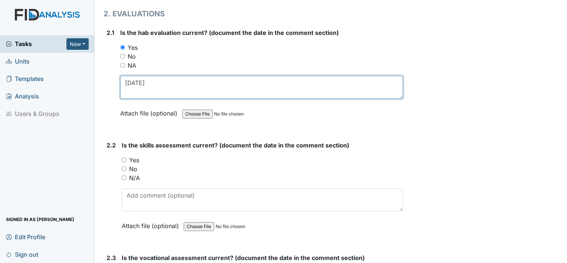
type textarea "[DATE]"
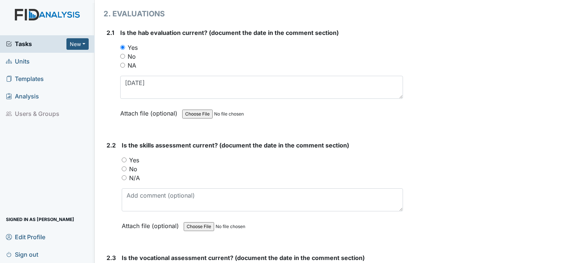
click at [137, 155] on label "Yes" at bounding box center [134, 159] width 10 height 9
click at [127, 157] on input "Yes" at bounding box center [124, 159] width 5 height 5
radio input "true"
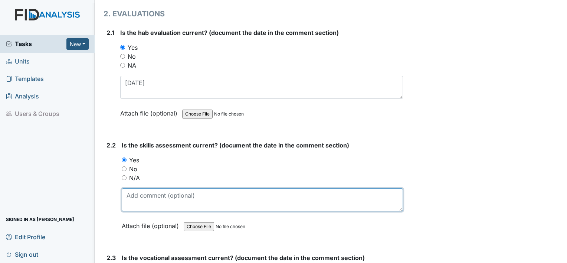
click at [138, 190] on textarea at bounding box center [262, 199] width 281 height 23
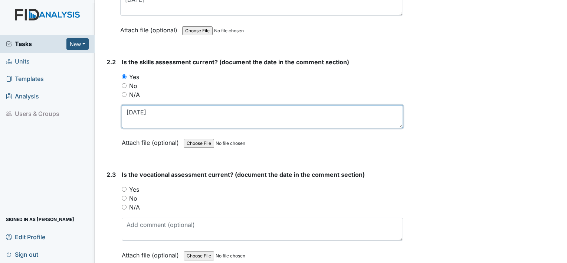
scroll to position [828, 0]
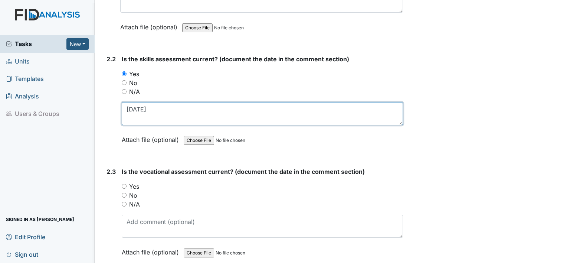
type textarea "[DATE]"
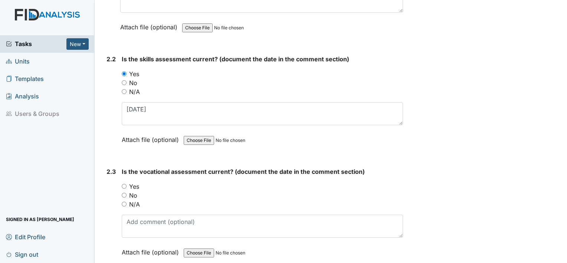
click at [137, 183] on label "Yes" at bounding box center [134, 186] width 10 height 9
click at [127, 184] on input "Yes" at bounding box center [124, 186] width 5 height 5
radio input "true"
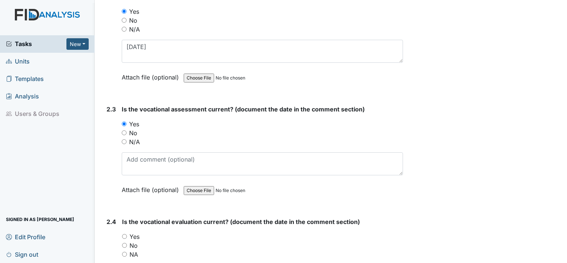
scroll to position [891, 0]
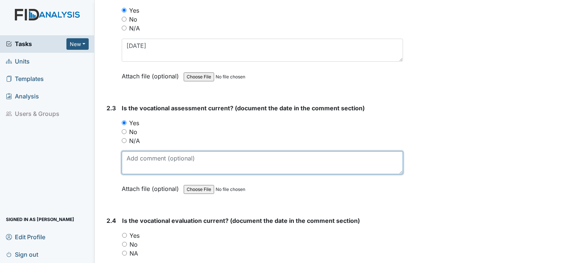
click at [144, 154] on textarea at bounding box center [262, 162] width 281 height 23
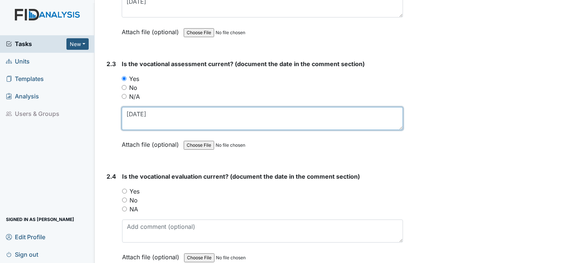
scroll to position [942, 0]
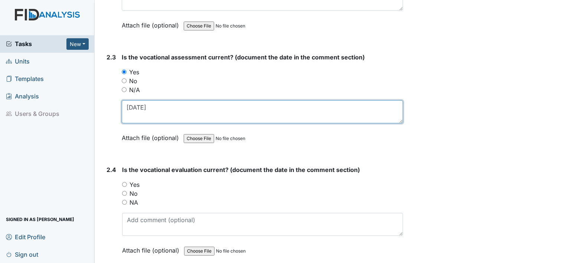
type textarea "[DATE]"
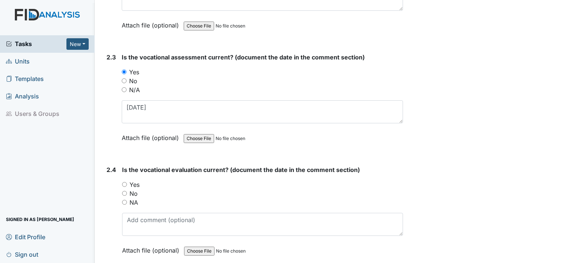
click at [135, 181] on label "Yes" at bounding box center [134, 184] width 10 height 9
click at [127, 182] on input "Yes" at bounding box center [124, 184] width 5 height 5
radio input "true"
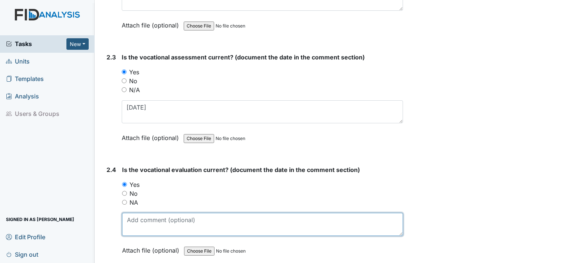
click at [141, 225] on textarea at bounding box center [262, 224] width 281 height 23
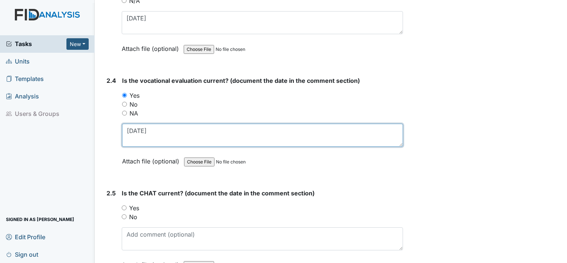
scroll to position [1032, 0]
type textarea "[DATE]"
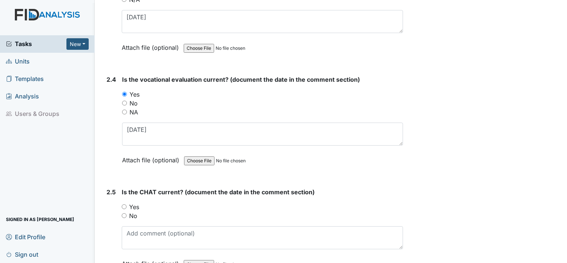
click at [141, 202] on div "Yes" at bounding box center [262, 206] width 281 height 9
click at [139, 202] on div "Yes" at bounding box center [262, 206] width 281 height 9
click at [135, 203] on label "Yes" at bounding box center [134, 206] width 10 height 9
click at [127, 204] on input "Yes" at bounding box center [124, 206] width 5 height 5
radio input "true"
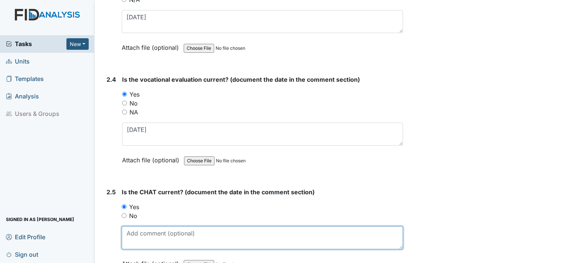
click at [141, 241] on textarea at bounding box center [262, 237] width 281 height 23
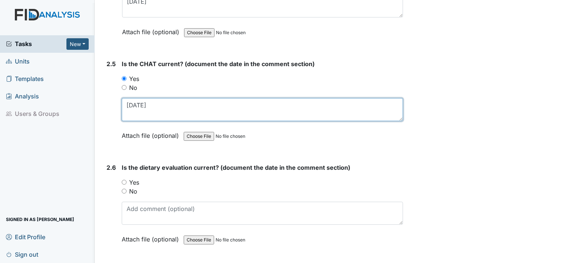
scroll to position [1163, 0]
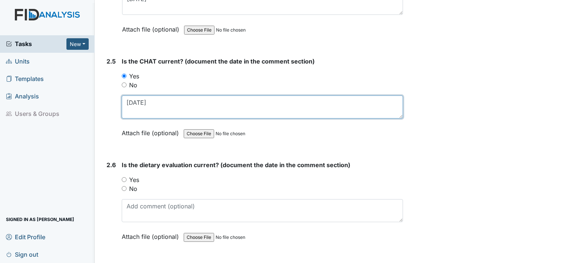
type textarea "[DATE]"
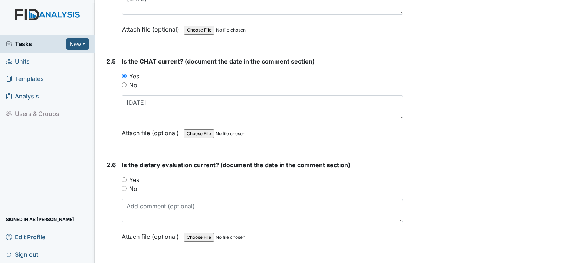
click at [128, 187] on div "No" at bounding box center [262, 188] width 281 height 9
click at [134, 184] on label "No" at bounding box center [133, 188] width 8 height 9
click at [127, 186] on input "No" at bounding box center [124, 188] width 5 height 5
radio input "true"
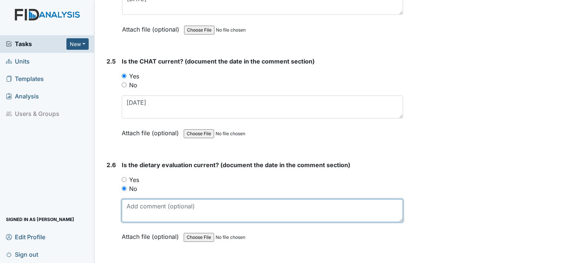
click at [134, 213] on textarea at bounding box center [262, 210] width 281 height 23
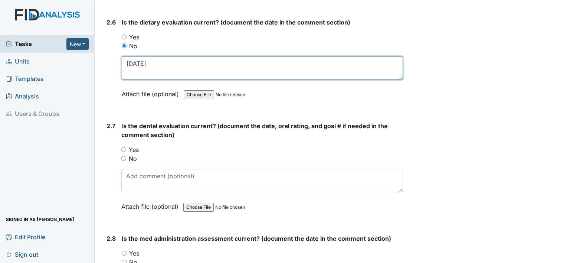
scroll to position [1307, 0]
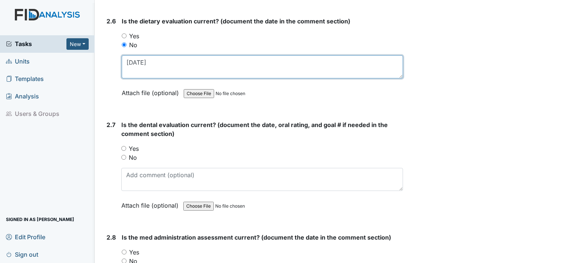
type textarea "[DATE]"
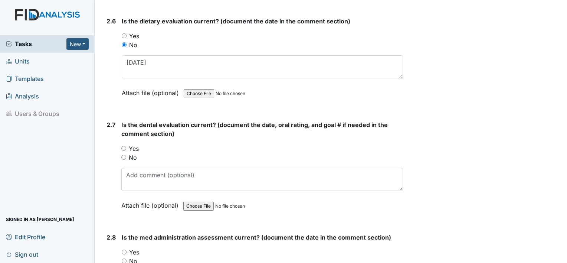
click at [131, 157] on label "No" at bounding box center [133, 157] width 8 height 9
click at [126, 157] on input "No" at bounding box center [123, 157] width 5 height 5
radio input "true"
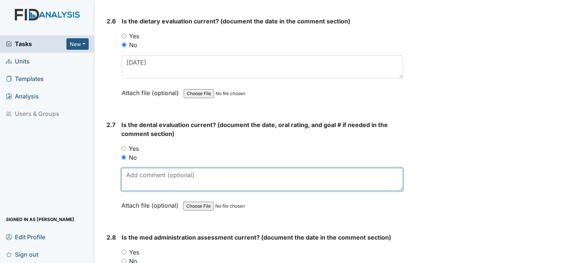
click at [134, 182] on textarea at bounding box center [262, 179] width 282 height 23
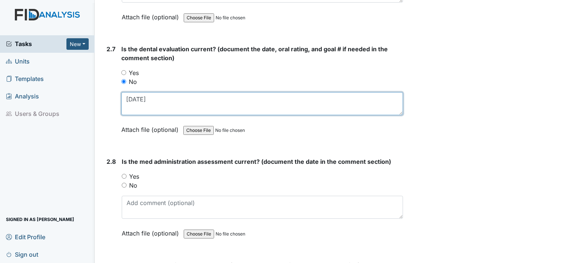
scroll to position [1384, 0]
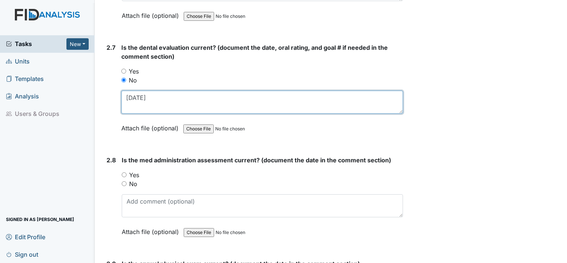
type textarea "[DATE]"
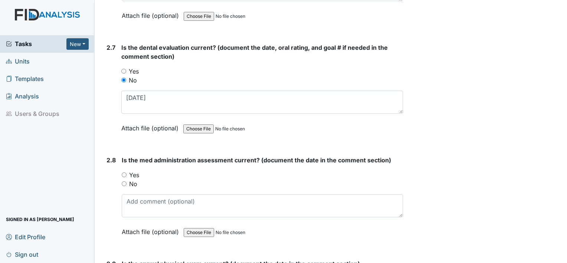
click at [138, 173] on label "Yes" at bounding box center [134, 174] width 10 height 9
click at [127, 173] on input "Yes" at bounding box center [124, 174] width 5 height 5
radio input "true"
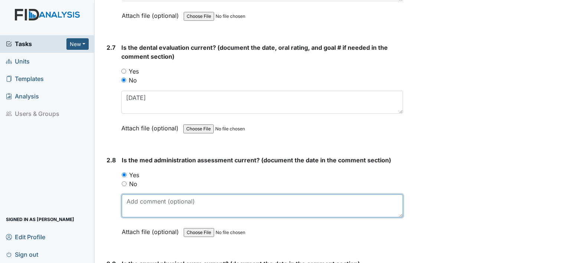
click at [138, 208] on textarea at bounding box center [262, 205] width 281 height 23
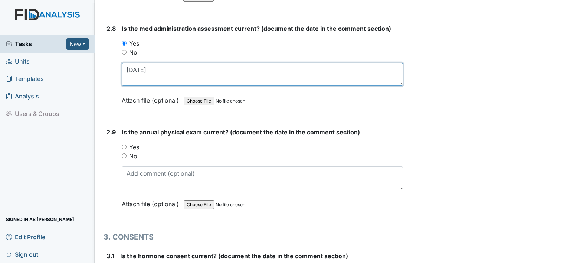
scroll to position [1517, 0]
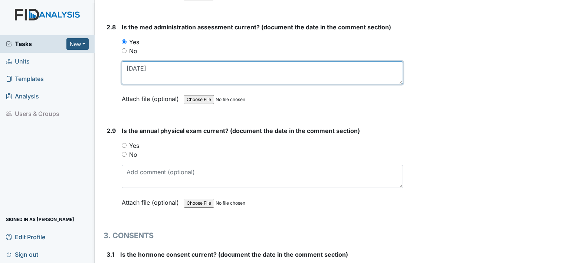
type textarea "[DATE]"
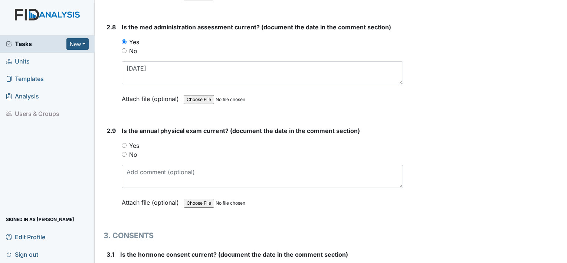
click at [131, 154] on div "Is the annual physical exam current? (document the date in the comment section)…" at bounding box center [262, 169] width 281 height 86
click at [135, 142] on label "Yes" at bounding box center [134, 145] width 10 height 9
click at [127, 143] on input "Yes" at bounding box center [124, 145] width 5 height 5
radio input "true"
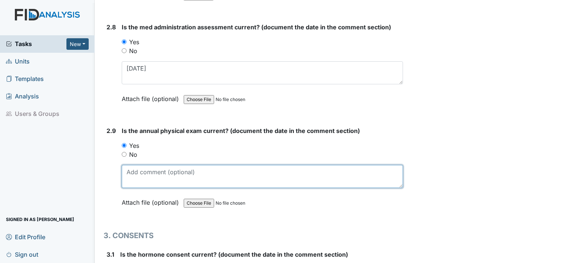
click at [150, 174] on textarea at bounding box center [262, 176] width 281 height 23
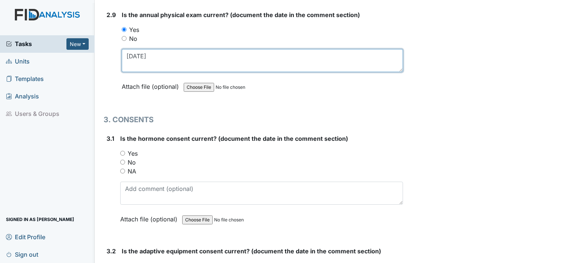
scroll to position [1635, 0]
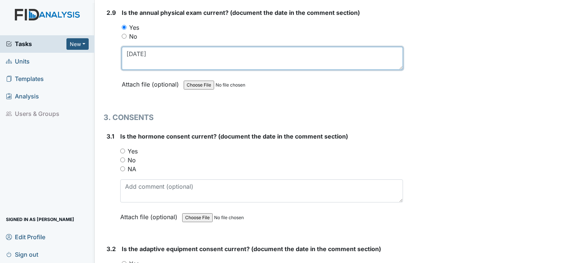
type textarea "[DATE]"
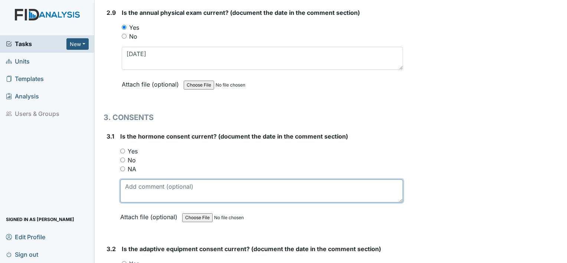
click at [150, 179] on textarea at bounding box center [261, 190] width 283 height 23
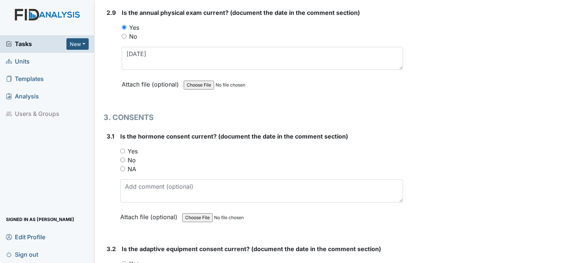
click at [134, 164] on label "NA" at bounding box center [132, 168] width 9 height 9
click at [125, 166] on input "NA" at bounding box center [122, 168] width 5 height 5
radio input "true"
click at [138, 197] on div "Is the hormone consent current? (document the date in the comment section) You …" at bounding box center [261, 179] width 283 height 95
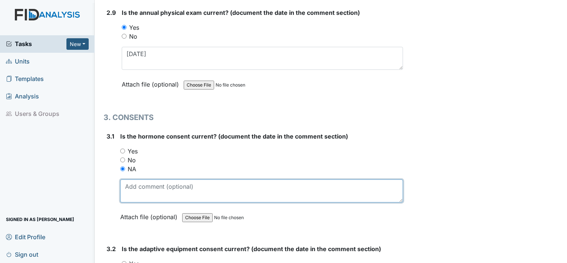
click at [137, 190] on textarea at bounding box center [261, 190] width 283 height 23
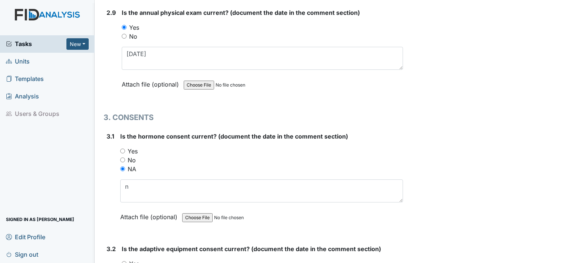
click at [36, 145] on div "Tasks New Form Inspection Document Bundle Units Templates Analysis Users & Grou…" at bounding box center [47, 148] width 95 height 227
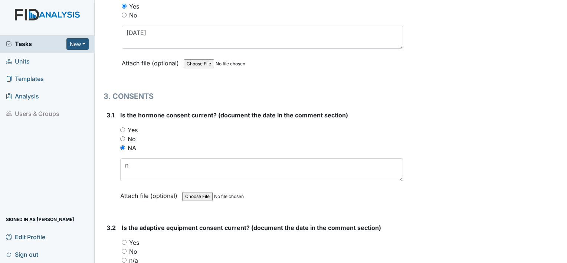
scroll to position [1657, 0]
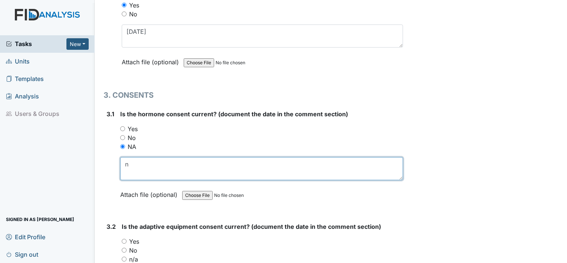
click at [134, 160] on textarea "n" at bounding box center [261, 168] width 283 height 23
type textarea "none found"
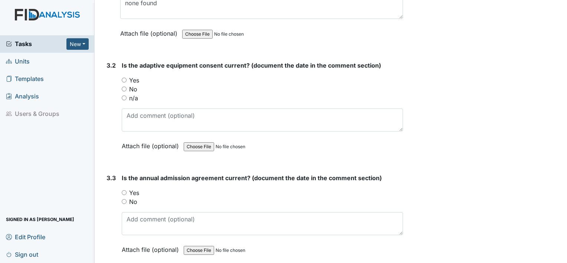
scroll to position [1818, 0]
click at [137, 188] on label "Yes" at bounding box center [134, 192] width 10 height 9
click at [127, 190] on input "Yes" at bounding box center [124, 192] width 5 height 5
radio input "true"
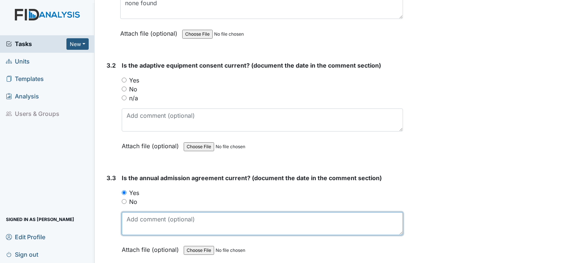
click at [146, 217] on textarea at bounding box center [262, 223] width 281 height 23
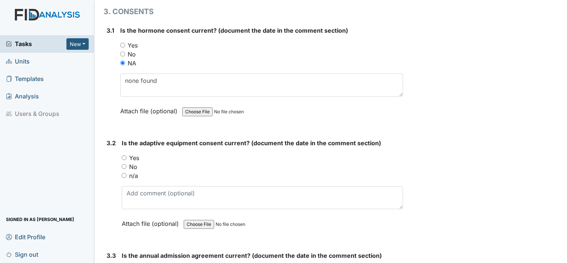
scroll to position [1741, 0]
type textarea "10.31.25"
click at [137, 153] on label "Yes" at bounding box center [134, 157] width 10 height 9
click at [127, 155] on input "Yes" at bounding box center [124, 157] width 5 height 5
radio input "true"
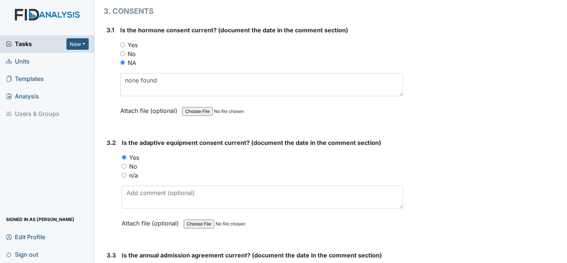
click at [138, 178] on div "Is the adaptive equipment consent current? (document the date in the comment se…" at bounding box center [262, 185] width 281 height 95
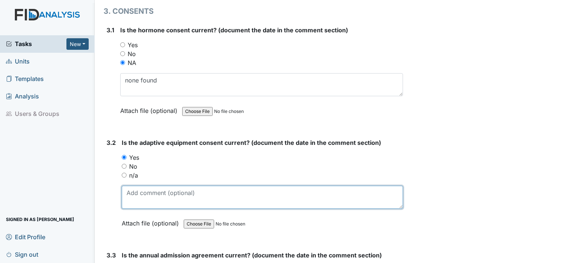
click at [136, 185] on textarea at bounding box center [262, 196] width 281 height 23
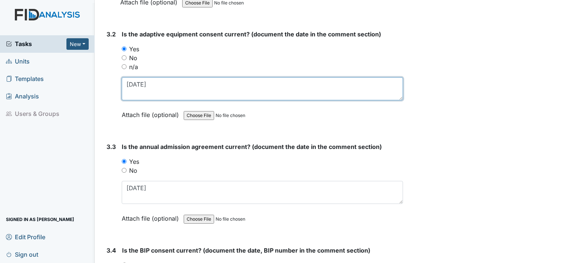
scroll to position [1850, 0]
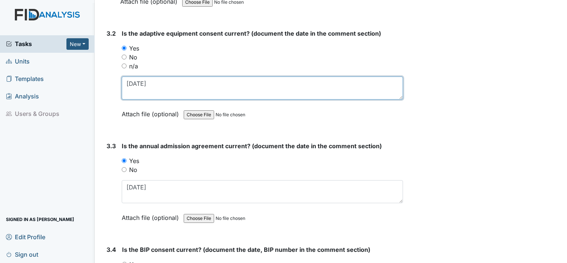
type textarea "[DATE]"
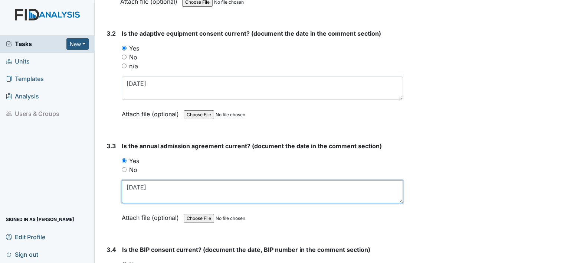
click at [138, 183] on textarea "10.31.25" at bounding box center [262, 191] width 281 height 23
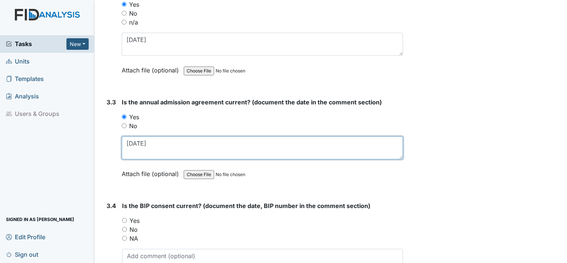
scroll to position [1894, 0]
click at [148, 135] on textarea "10.13.25" at bounding box center [262, 146] width 281 height 23
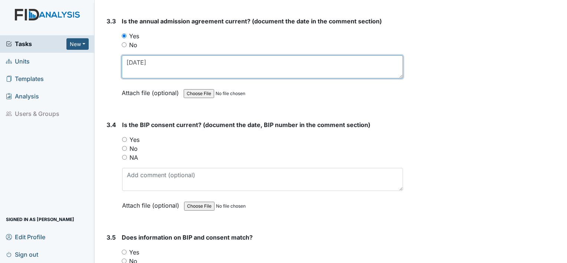
scroll to position [1975, 0]
type textarea "[DATE]"
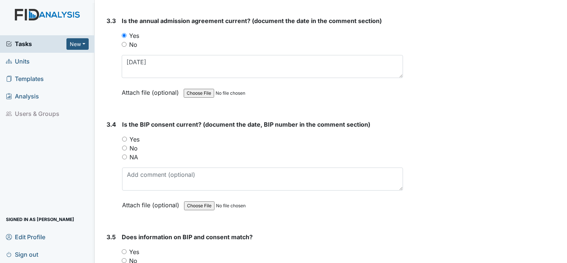
click at [145, 152] on div "NA" at bounding box center [262, 156] width 281 height 9
click at [136, 145] on label "No" at bounding box center [133, 148] width 8 height 9
click at [127, 145] on input "No" at bounding box center [124, 147] width 5 height 5
radio input "true"
click at [144, 144] on div "No" at bounding box center [262, 148] width 281 height 9
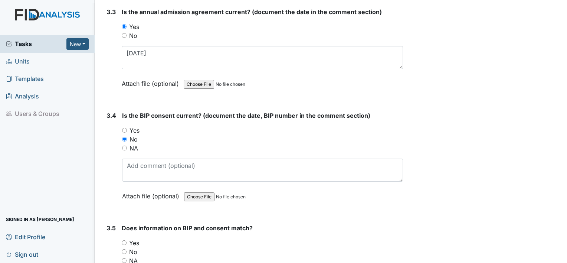
scroll to position [1984, 0]
click at [141, 238] on div "Yes" at bounding box center [262, 242] width 281 height 9
click at [131, 238] on label "Yes" at bounding box center [134, 242] width 10 height 9
click at [127, 240] on input "Yes" at bounding box center [124, 242] width 5 height 5
radio input "true"
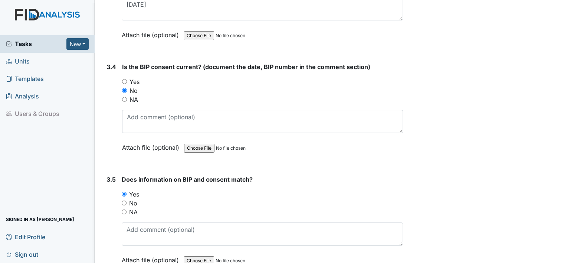
scroll to position [2069, 0]
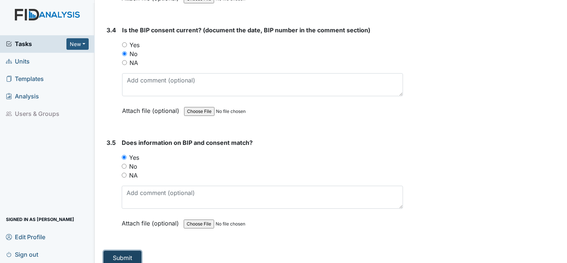
click at [124, 250] on button "Submit" at bounding box center [123, 257] width 38 height 14
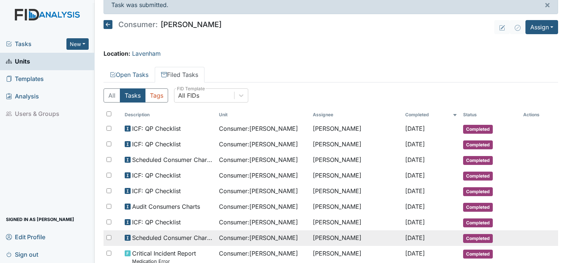
scroll to position [12, 0]
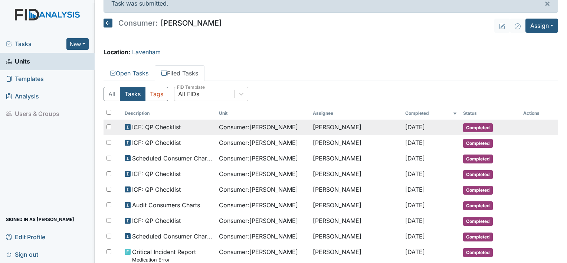
click at [221, 127] on span "Consumer : [PERSON_NAME]" at bounding box center [258, 126] width 79 height 9
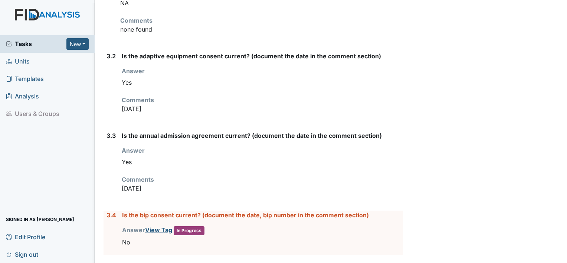
scroll to position [1425, 0]
click at [283, 131] on label "Is the annual admission agreement current? (document the date in the comment se…" at bounding box center [252, 135] width 260 height 9
click at [282, 131] on label "Is the annual admission agreement current? (document the date in the comment se…" at bounding box center [252, 135] width 260 height 9
